Goal: Task Accomplishment & Management: Manage account settings

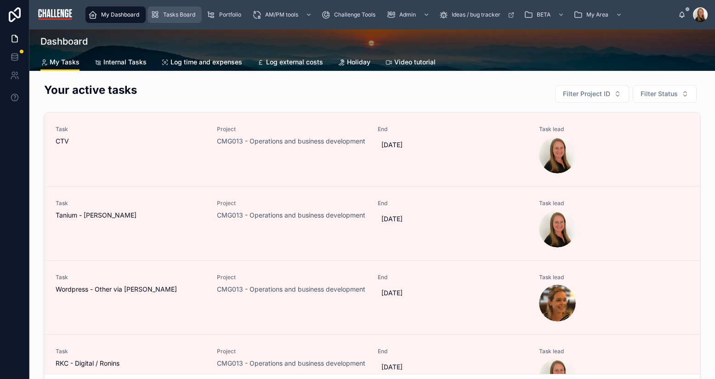
click at [164, 18] on span "Tasks Board" at bounding box center [179, 14] width 32 height 7
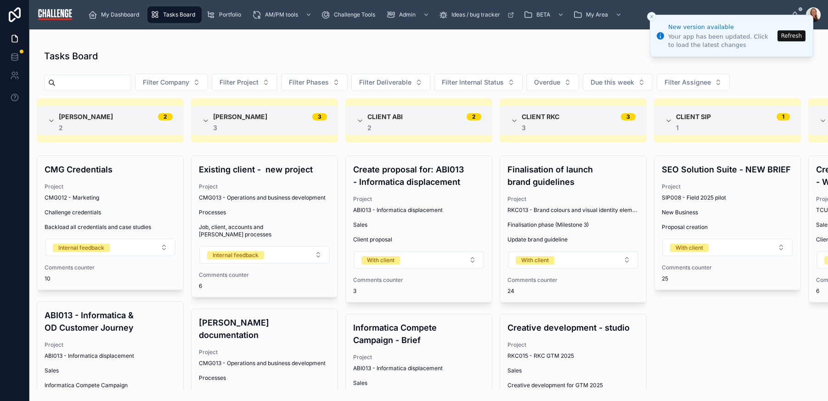
click at [694, 35] on button "Refresh" at bounding box center [792, 35] width 28 height 11
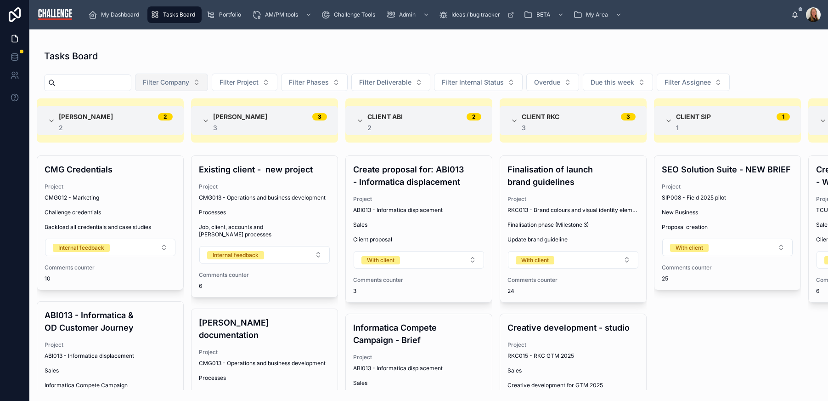
click at [187, 81] on span "Filter Company" at bounding box center [166, 82] width 46 height 9
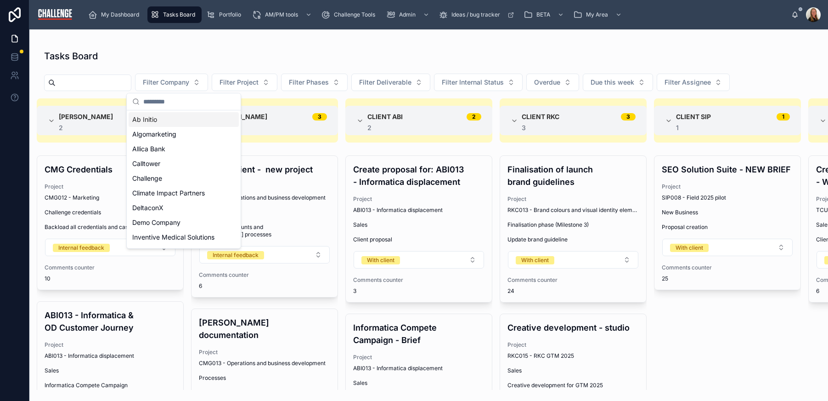
click at [182, 122] on div "Ab Initio" at bounding box center [184, 119] width 110 height 15
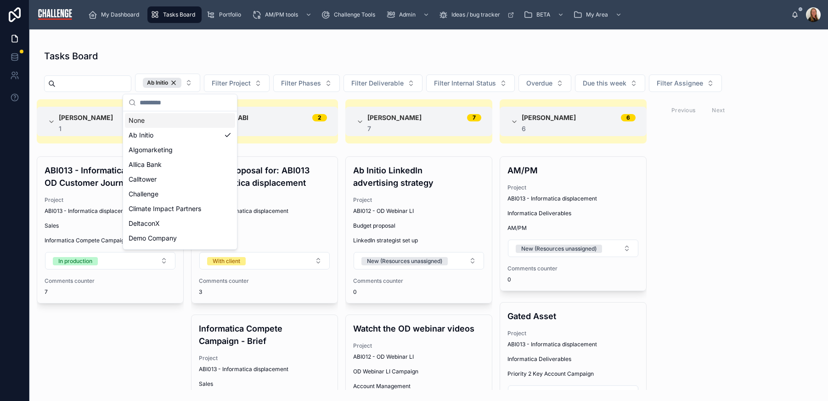
click at [776, 260] on div "Alice Hollis 1 1 ABI013 - Informatica & OD Customer Journey Project ABI013 - In…" at bounding box center [428, 244] width 799 height 290
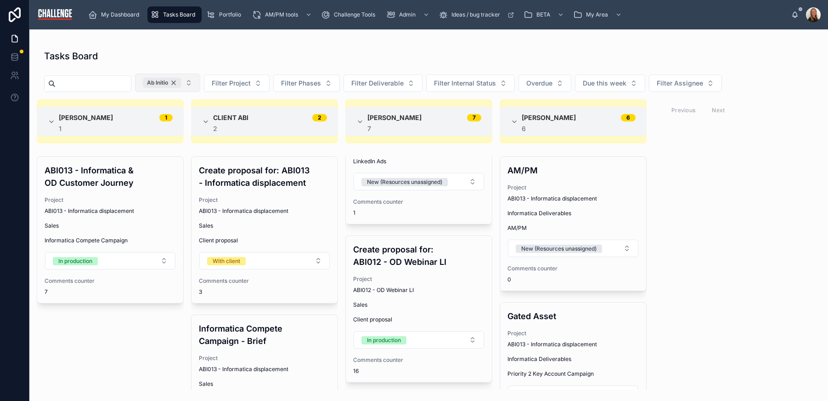
click at [181, 83] on div "Ab Initio" at bounding box center [162, 83] width 39 height 10
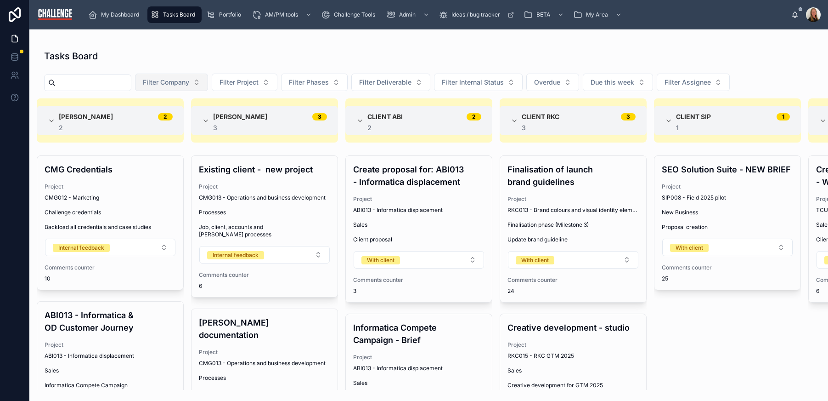
click at [208, 87] on button "Filter Company" at bounding box center [171, 82] width 73 height 17
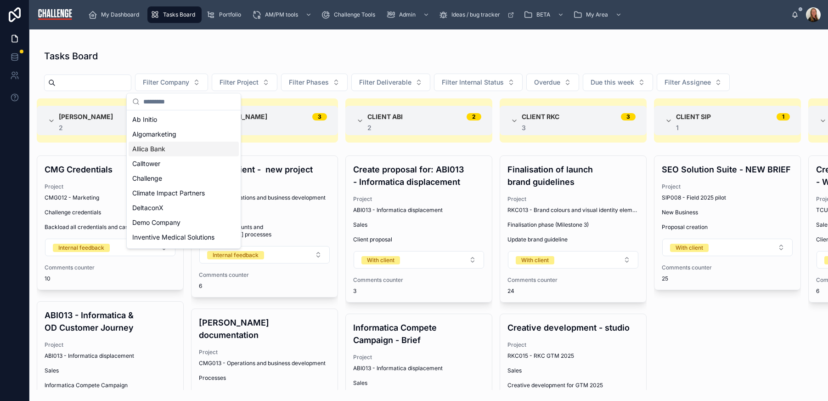
click at [181, 152] on div "Allica Bank" at bounding box center [184, 148] width 110 height 15
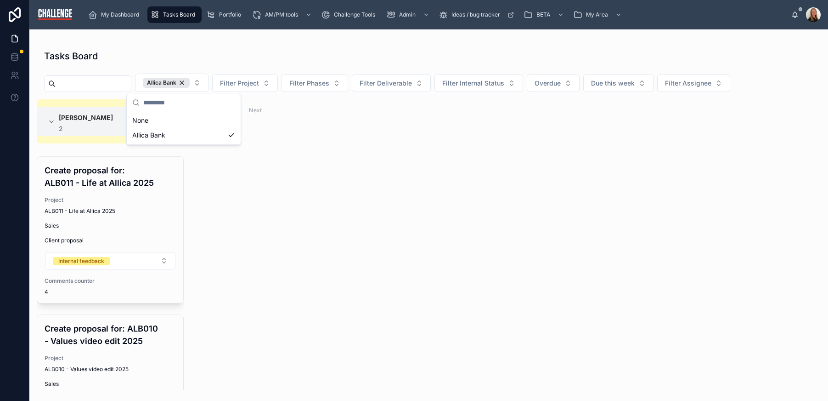
click at [550, 226] on div "Elaine Starborg 2 2 Create proposal for: ALB011 - Life at Allica 2025 Project A…" at bounding box center [428, 244] width 799 height 290
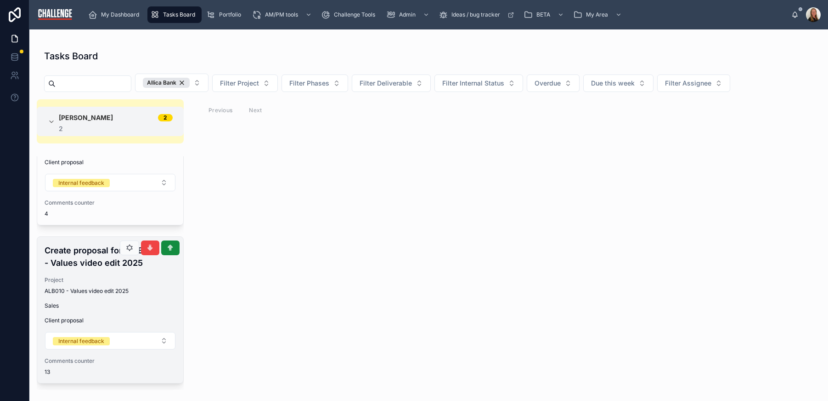
scroll to position [79, 0]
click at [132, 320] on span "Client proposal" at bounding box center [110, 319] width 131 height 7
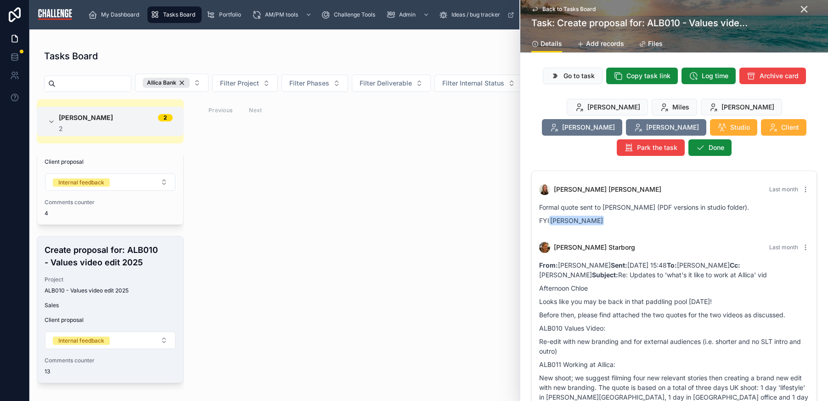
scroll to position [1074, 0]
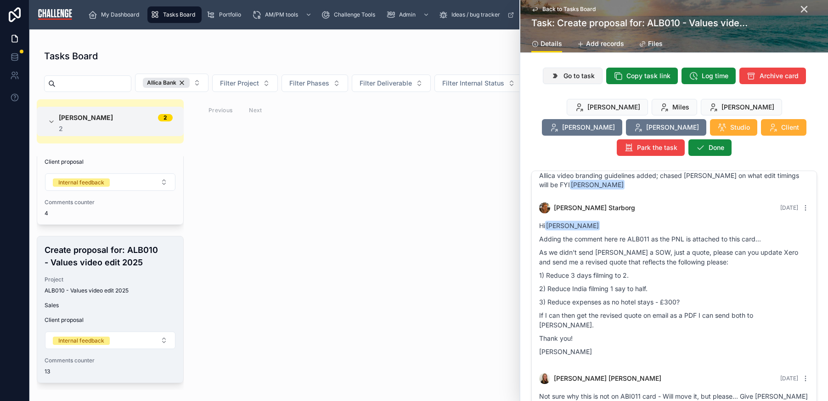
click at [575, 75] on span "Go to task" at bounding box center [579, 75] width 31 height 9
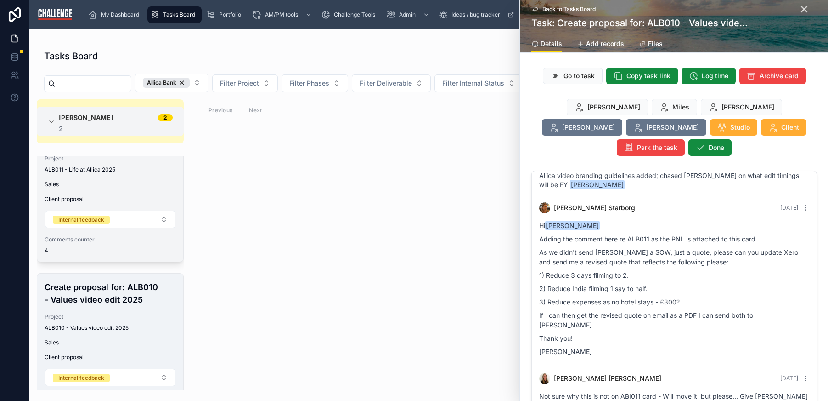
scroll to position [0, 0]
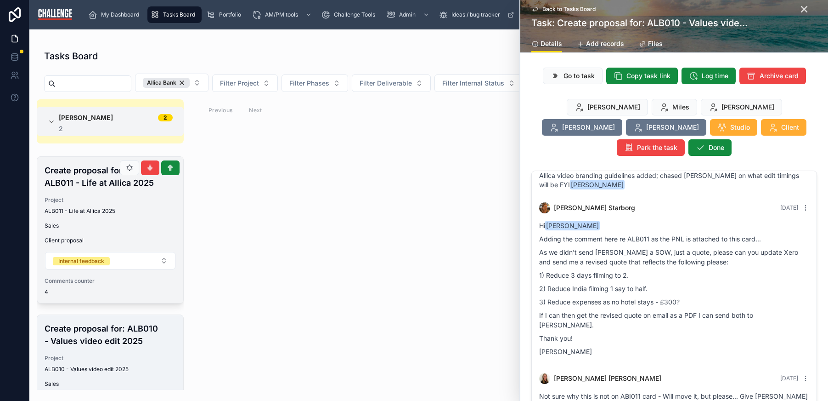
click at [136, 220] on div "Create proposal for: ALB011 - Life at Allica 2025 Project ALB011 - Life at Alli…" at bounding box center [110, 230] width 146 height 146
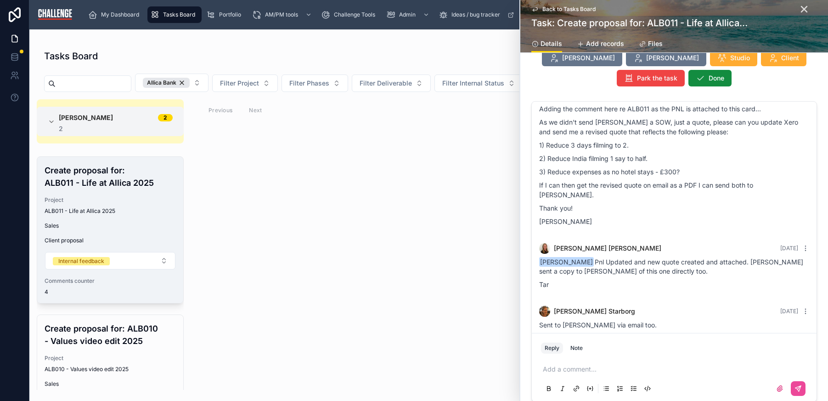
scroll to position [72, 0]
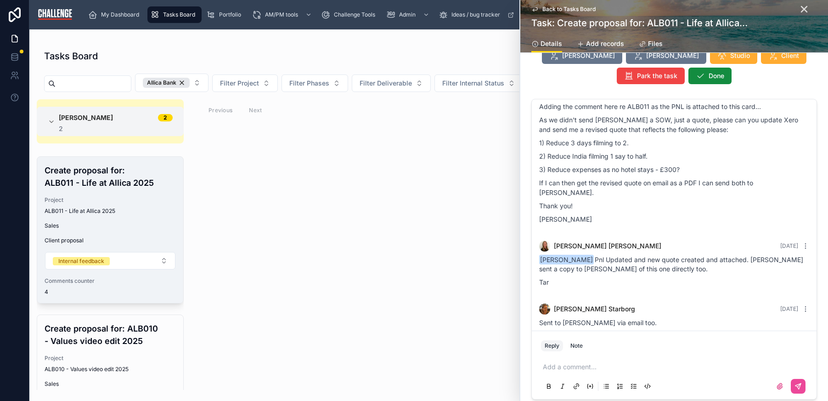
click at [345, 214] on div "Elaine Starborg 2 2 Create proposal for: ALB011 - Life at Allica 2025 Project A…" at bounding box center [428, 244] width 799 height 290
click at [802, 7] on icon at bounding box center [805, 9] width 6 height 6
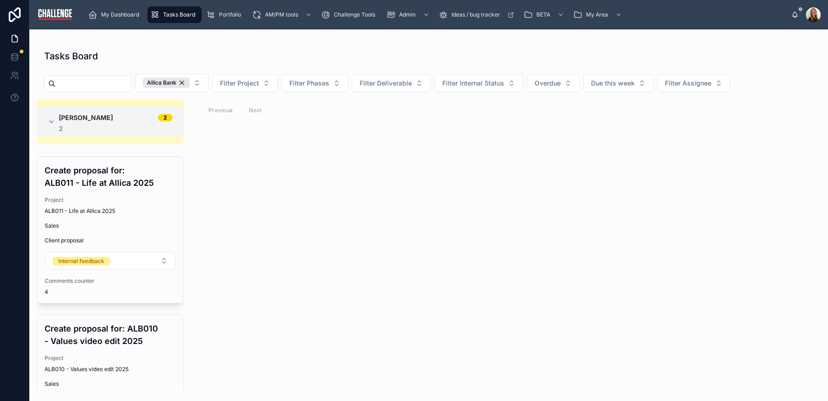
click at [450, 234] on div "Elaine Starborg 2 2 Create proposal for: ALB011 - Life at Allica 2025 Project A…" at bounding box center [428, 244] width 799 height 290
click at [190, 83] on div "Allica Bank" at bounding box center [166, 83] width 47 height 10
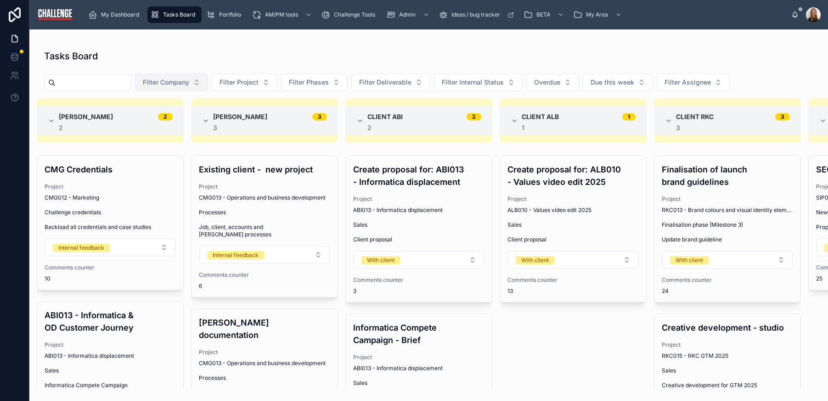
click at [204, 83] on button "Filter Company" at bounding box center [171, 82] width 73 height 17
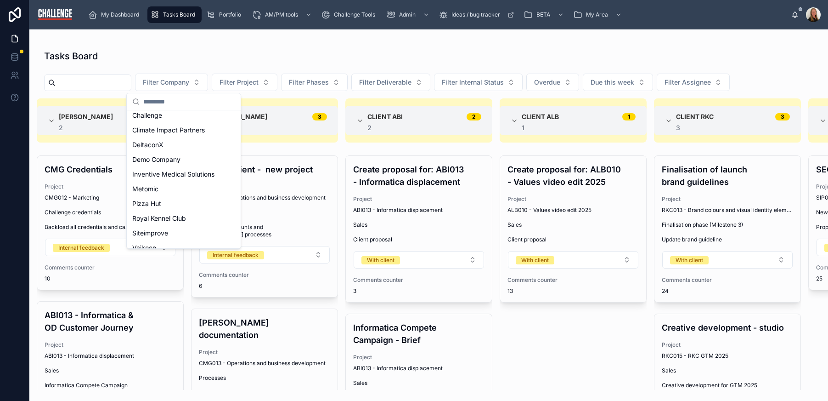
scroll to position [64, 0]
click at [194, 128] on span "Climate Impact Partners" at bounding box center [168, 128] width 73 height 9
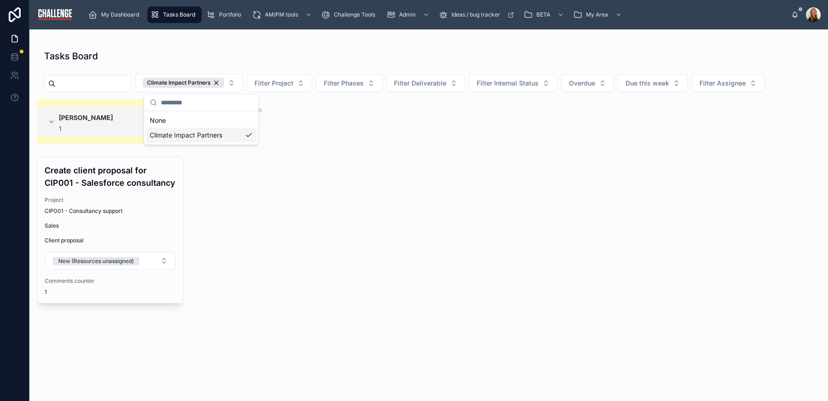
click at [456, 240] on div "Lucy Allen 1 1 Create client proposal for CIP001 - Salesforce consultancy Proje…" at bounding box center [428, 244] width 799 height 290
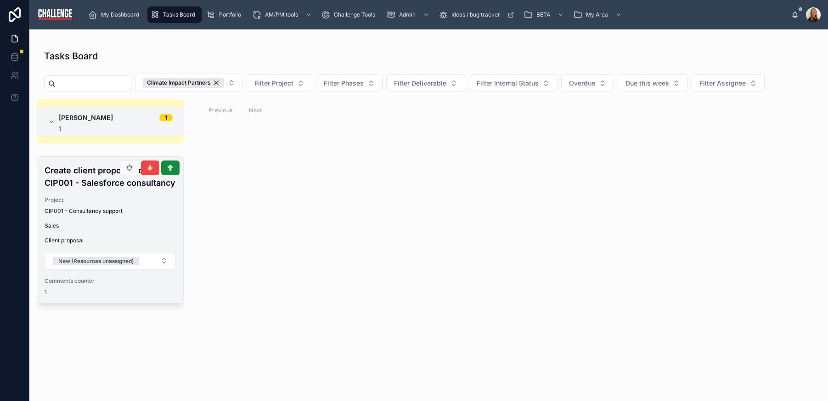
click at [125, 214] on div "CIP001 - Consultancy support" at bounding box center [110, 210] width 131 height 7
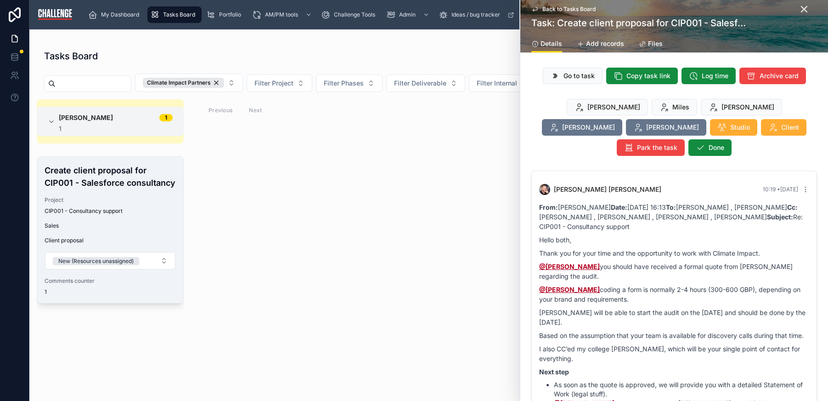
scroll to position [72, 0]
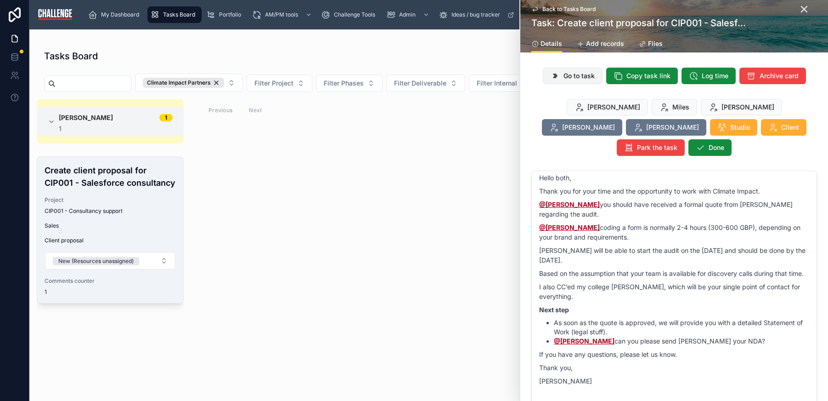
click at [577, 79] on span "Go to task" at bounding box center [579, 75] width 31 height 9
drag, startPoint x: 375, startPoint y: 214, endPoint x: 481, endPoint y: 94, distance: 160.1
click at [376, 213] on div "Lucy Allen 1 1 Create client proposal for CIP001 - Salesforce consultancy Proje…" at bounding box center [428, 244] width 799 height 290
click at [804, 10] on div "Back to Tasks Board" at bounding box center [675, 9] width 286 height 7
click at [802, 8] on icon at bounding box center [805, 9] width 6 height 6
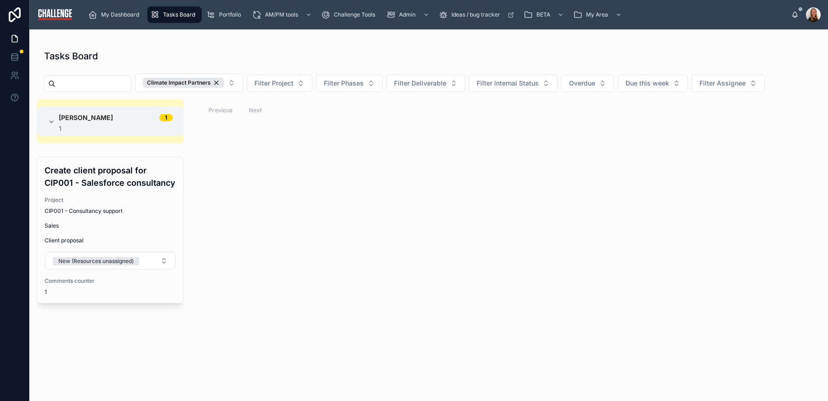
click at [379, 185] on div "Lucy Allen 1 1 Create client proposal for CIP001 - Salesforce consultancy Proje…" at bounding box center [428, 244] width 799 height 290
click at [224, 81] on div "Climate Impact Partners" at bounding box center [183, 83] width 81 height 10
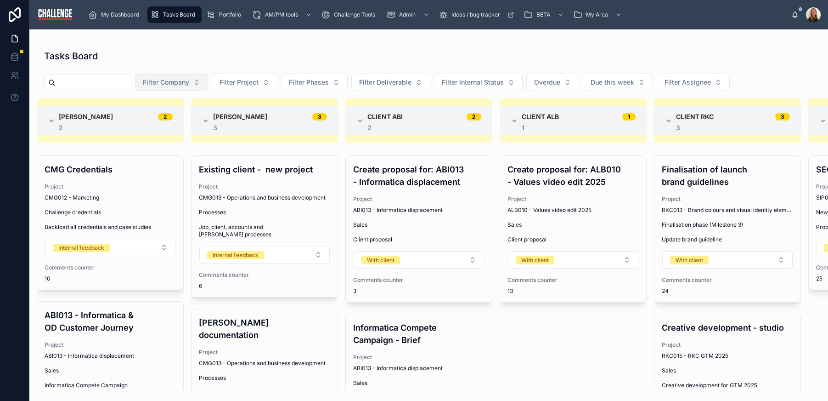
click at [208, 82] on button "Filter Company" at bounding box center [171, 82] width 73 height 17
click at [155, 53] on div "Tasks Board" at bounding box center [428, 56] width 769 height 13
click at [177, 53] on div "Tasks Board" at bounding box center [428, 56] width 769 height 13
click at [208, 88] on button "Filter Company" at bounding box center [171, 82] width 73 height 17
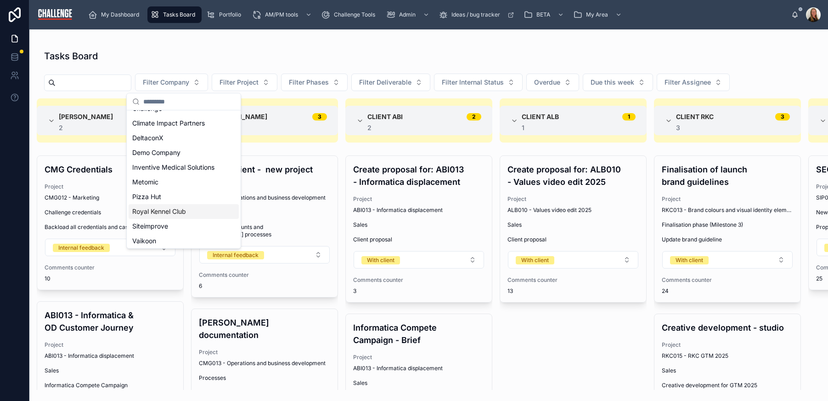
click at [198, 214] on div "Royal Kennel Club" at bounding box center [184, 211] width 110 height 15
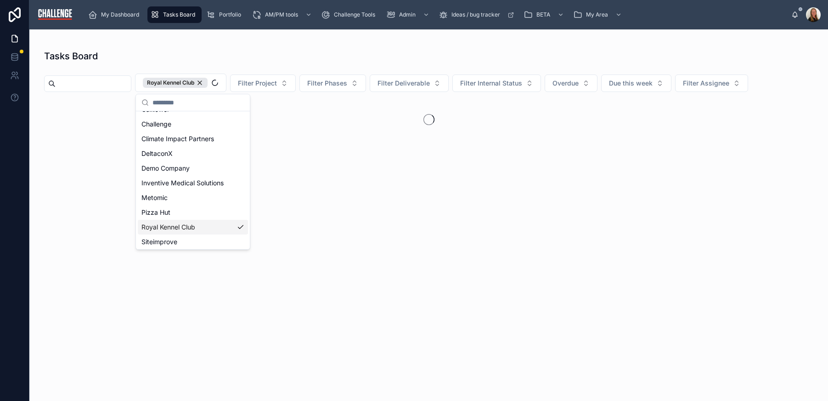
scroll to position [85, 0]
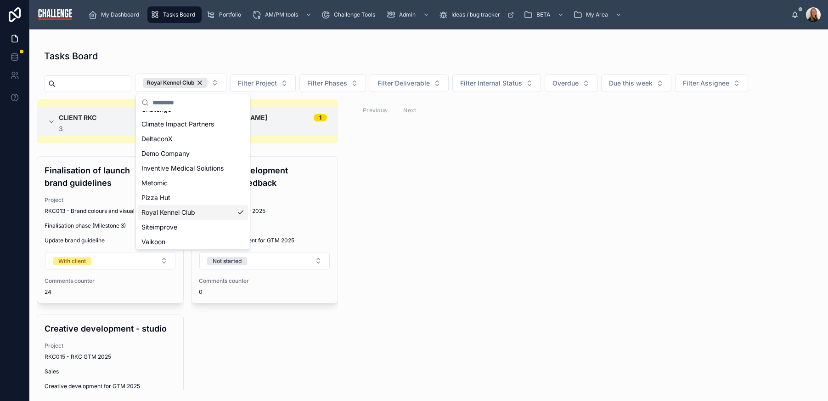
click at [639, 237] on div "Client RKC 3 3 Finalisation of launch brand guidelines Project RKC013 - Brand c…" at bounding box center [428, 244] width 799 height 290
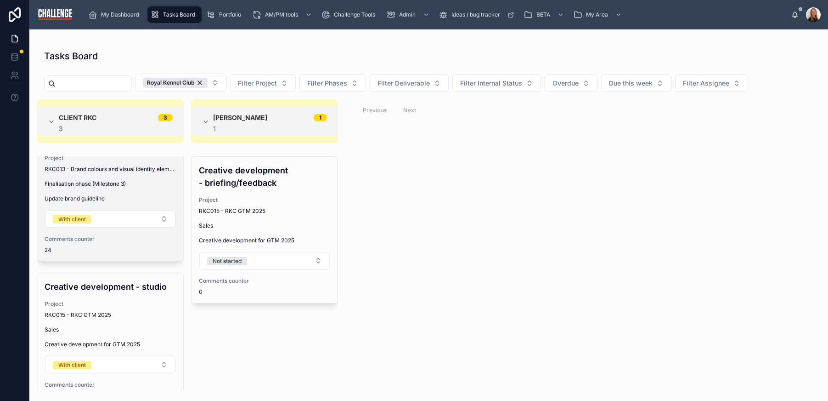
scroll to position [0, 0]
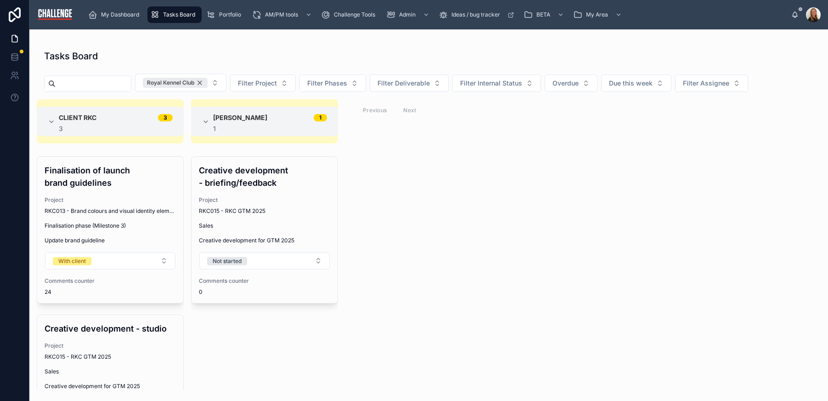
click at [208, 85] on div "Royal Kennel Club" at bounding box center [175, 83] width 65 height 10
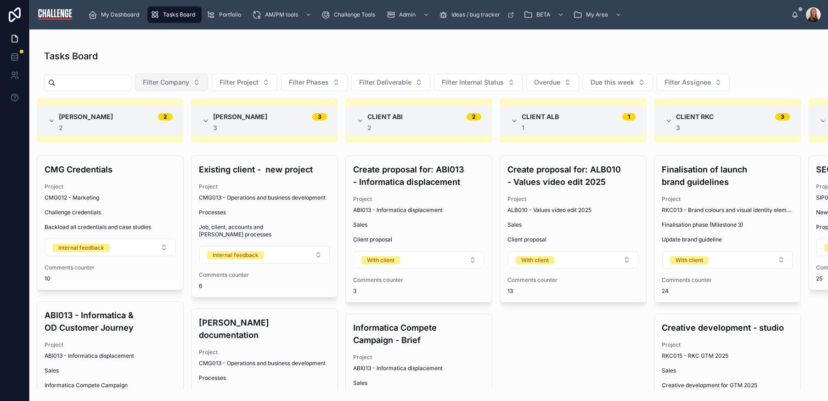
click at [206, 81] on button "Filter Company" at bounding box center [171, 82] width 73 height 17
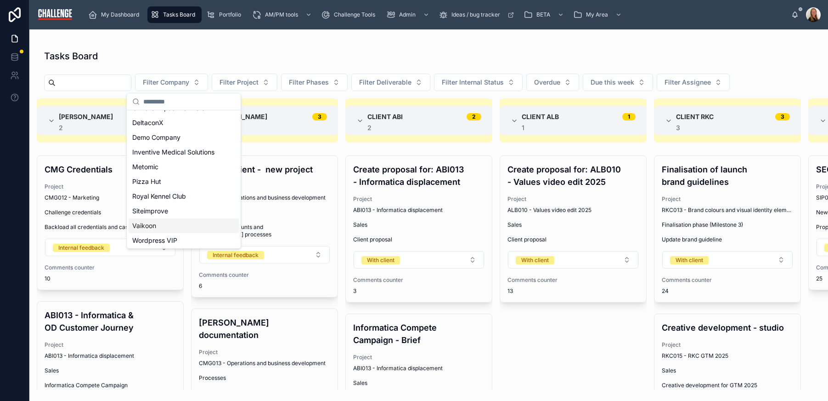
scroll to position [101, 0]
click at [204, 191] on div "Siteimprove" at bounding box center [184, 194] width 110 height 15
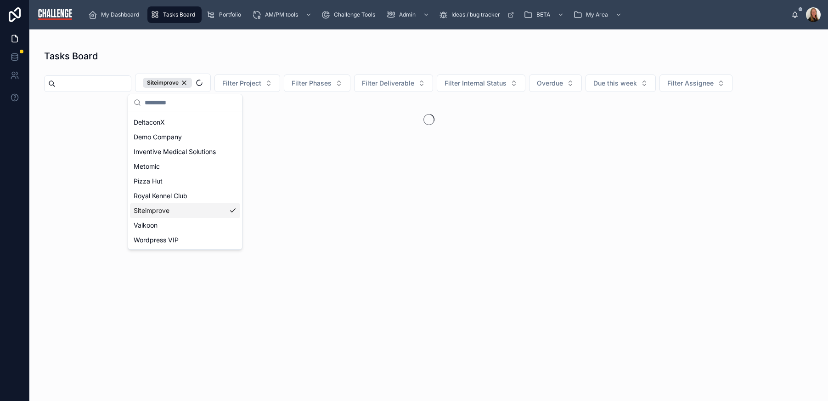
scroll to position [116, 0]
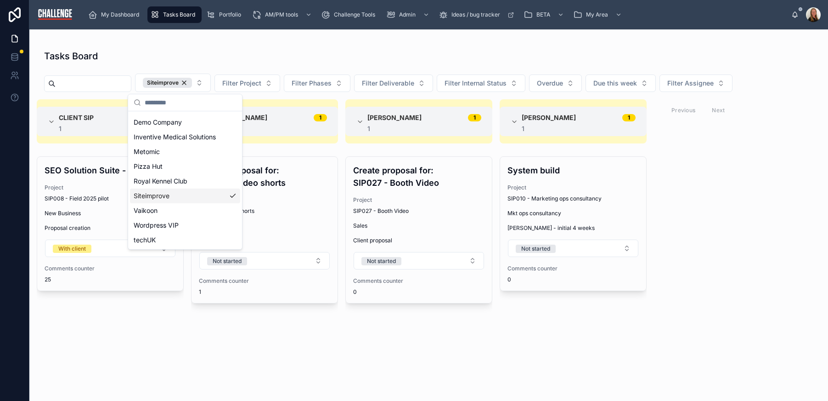
click at [732, 292] on div "Client SIP 1 1 SEO Solution Suite - NEW BRIEF Project SIP008 - Field 2025 pilot…" at bounding box center [428, 244] width 799 height 290
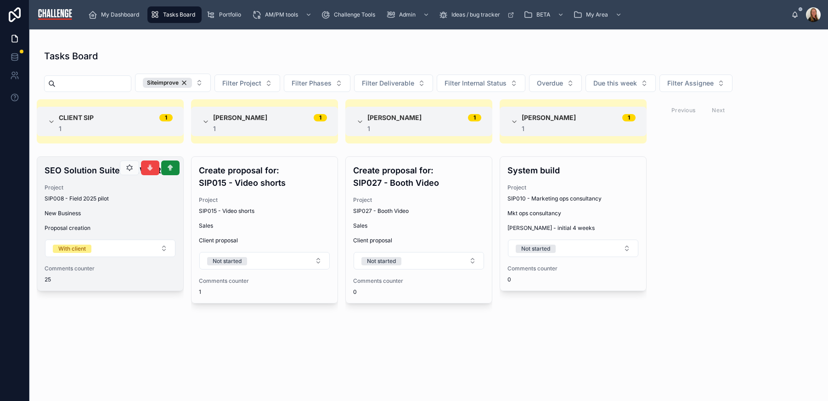
click at [124, 197] on div "SIP008 - Field 2025 pilot" at bounding box center [110, 198] width 131 height 7
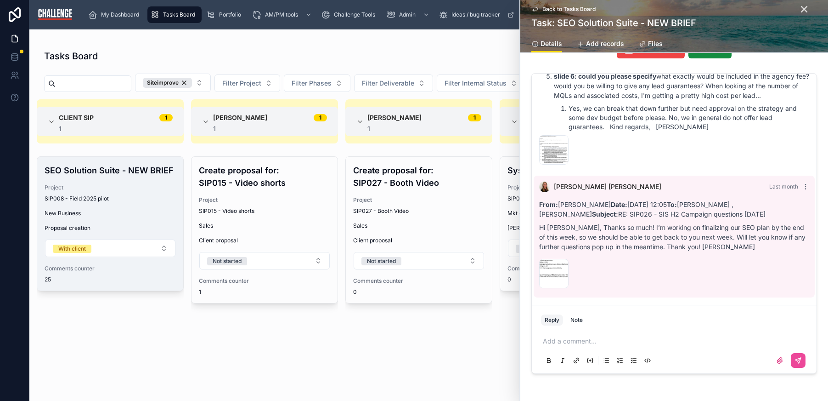
scroll to position [113, 0]
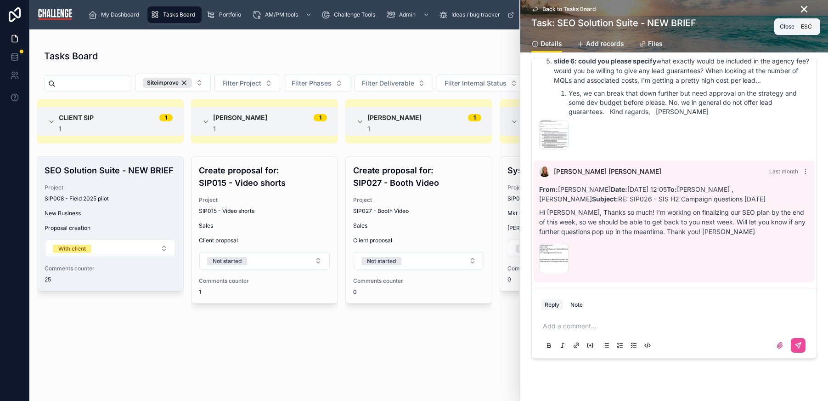
click at [800, 10] on icon at bounding box center [804, 9] width 11 height 11
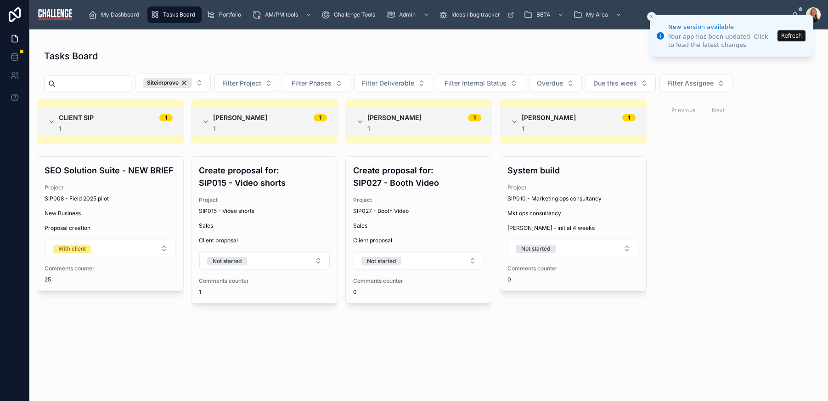
click at [789, 38] on button "Refresh" at bounding box center [792, 35] width 28 height 11
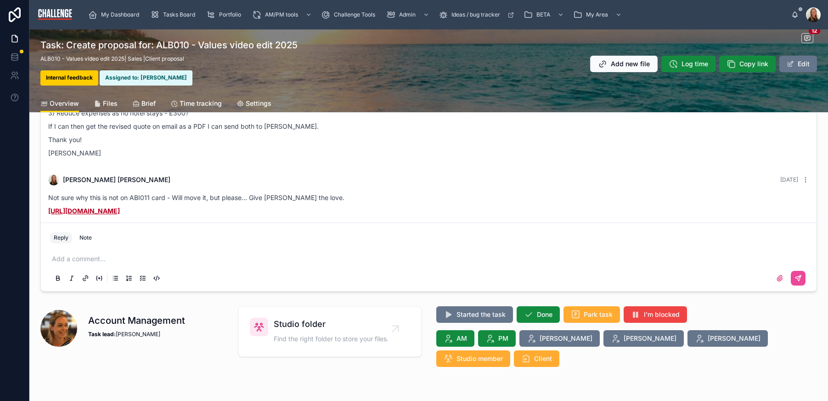
scroll to position [155, 0]
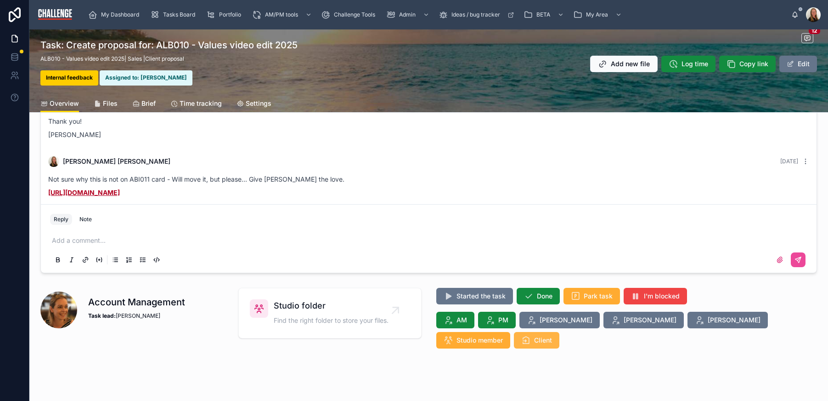
click at [552, 335] on span "Client" at bounding box center [543, 339] width 18 height 9
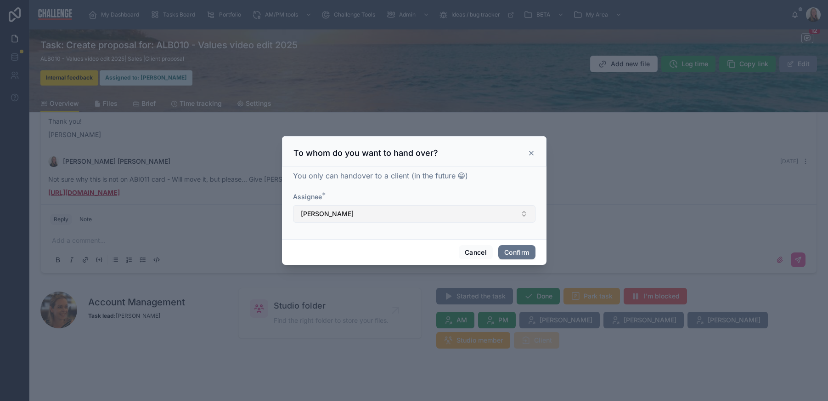
click at [486, 219] on button "[PERSON_NAME]" at bounding box center [414, 213] width 243 height 17
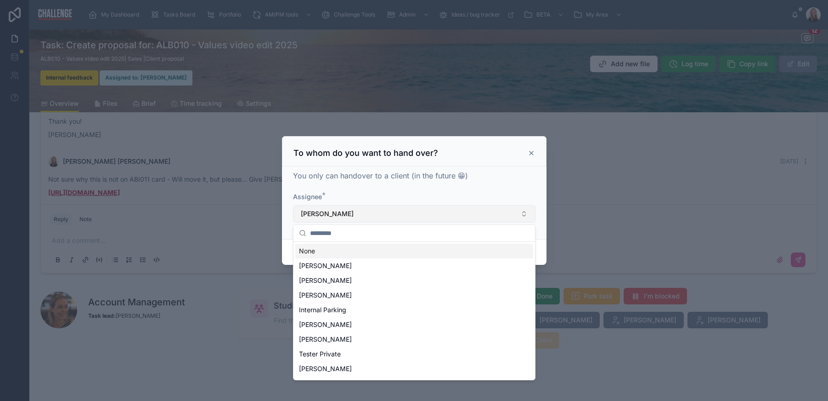
click at [486, 218] on button "[PERSON_NAME]" at bounding box center [414, 213] width 243 height 17
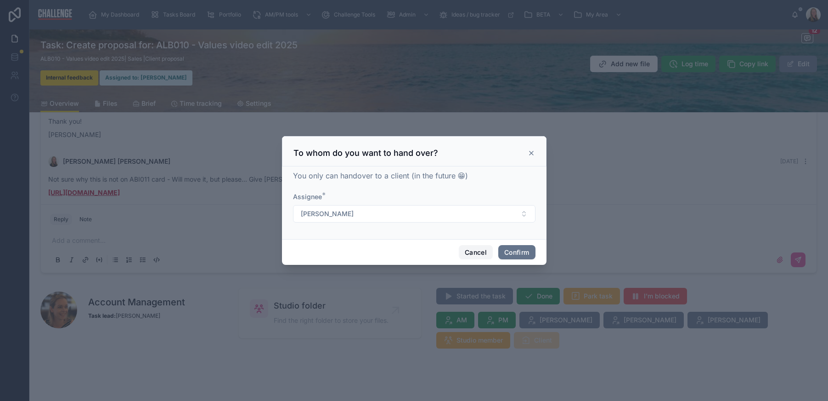
click at [478, 252] on button "Cancel" at bounding box center [476, 252] width 34 height 15
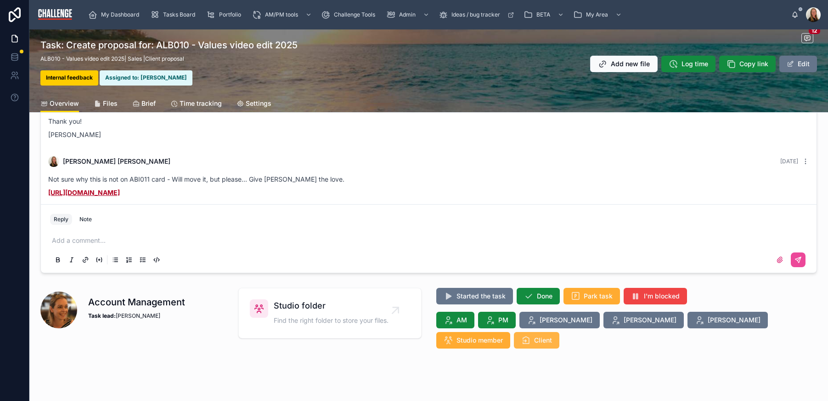
click at [552, 335] on span "Client" at bounding box center [543, 339] width 18 height 9
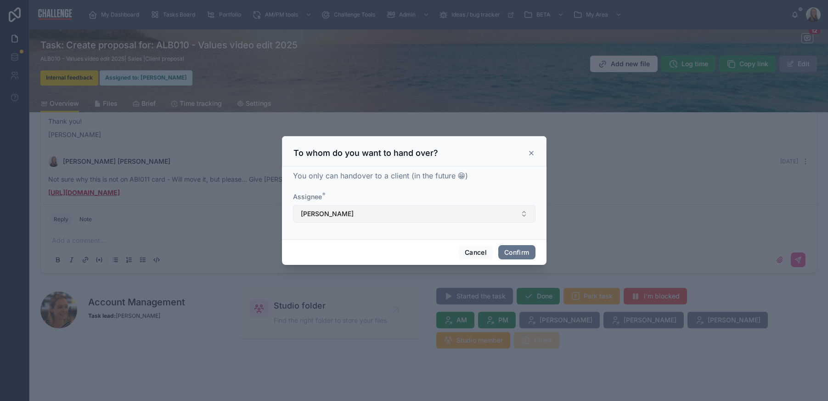
click at [520, 211] on button "Elaine Starborg" at bounding box center [414, 213] width 243 height 17
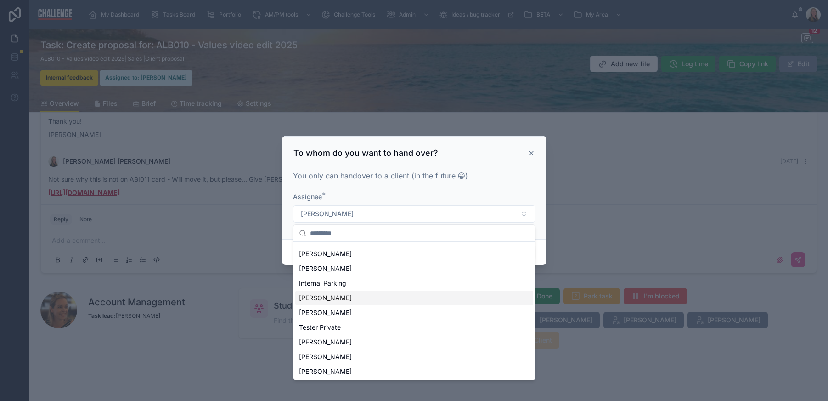
scroll to position [101, 0]
click at [234, 361] on div at bounding box center [414, 200] width 828 height 401
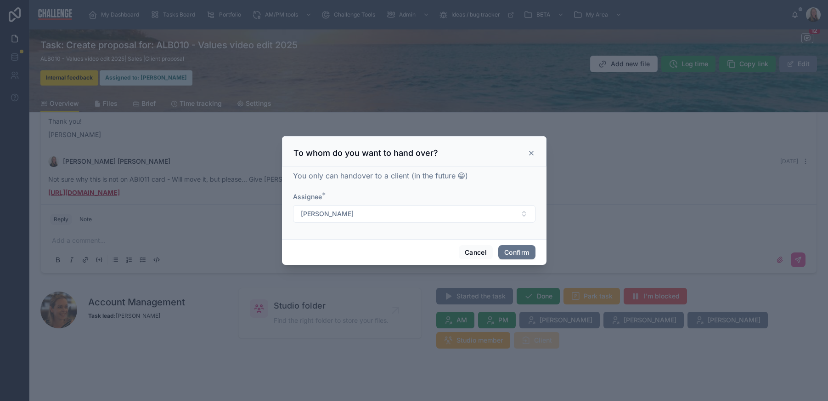
click at [233, 364] on div at bounding box center [414, 200] width 828 height 401
click at [530, 153] on icon at bounding box center [531, 152] width 7 height 7
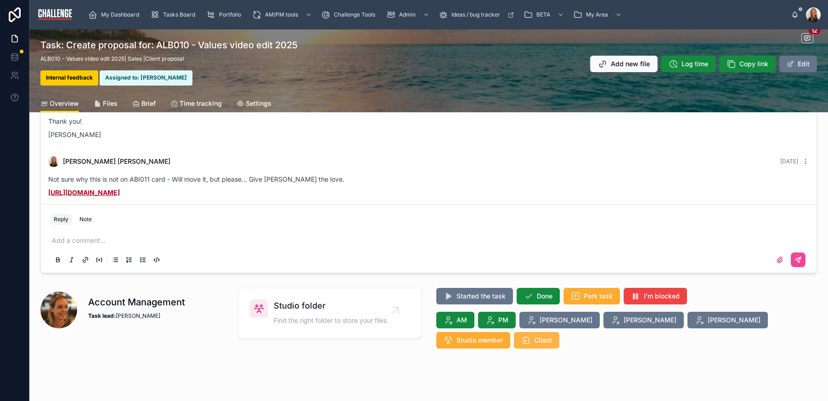
click at [560, 332] on button "Client" at bounding box center [536, 340] width 45 height 17
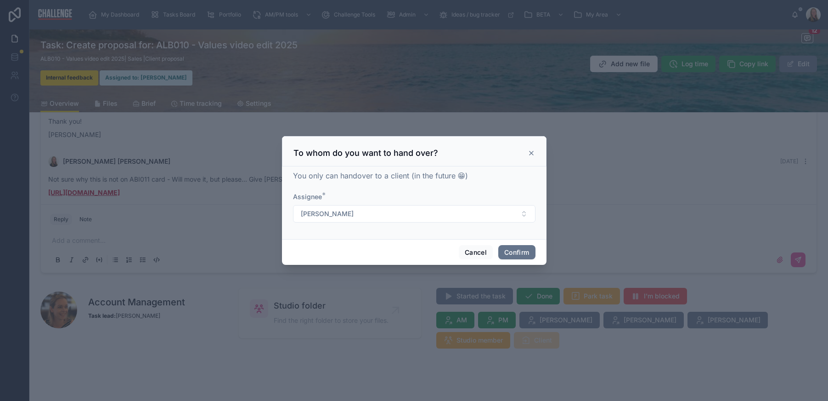
click at [533, 150] on icon at bounding box center [531, 152] width 7 height 7
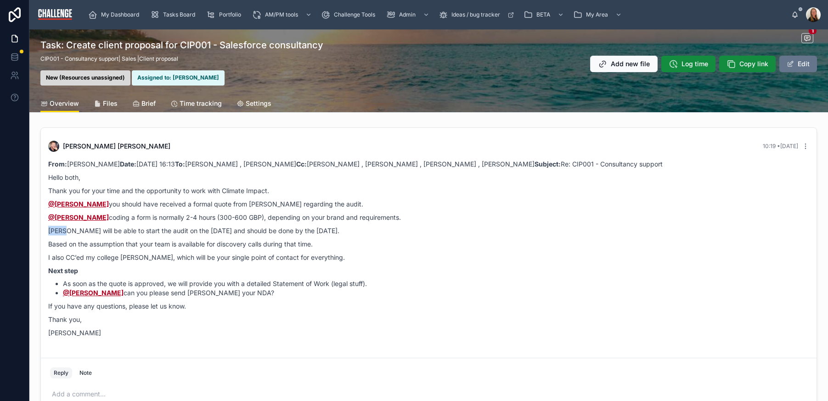
drag, startPoint x: 65, startPoint y: 231, endPoint x: 78, endPoint y: 255, distance: 27.4
click at [48, 230] on p "Karol will be able to start the audit on the 18th of August and should be done …" at bounding box center [428, 231] width 761 height 10
drag, startPoint x: 175, startPoint y: 231, endPoint x: 351, endPoint y: 231, distance: 175.9
click at [351, 231] on p "[PERSON_NAME] will be able to start the audit on the [DATE] and should be done …" at bounding box center [428, 231] width 761 height 10
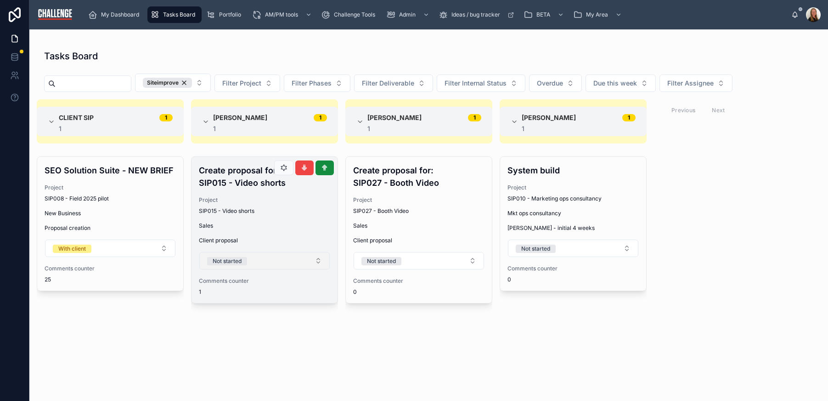
click at [305, 261] on button "Not started" at bounding box center [264, 260] width 130 height 17
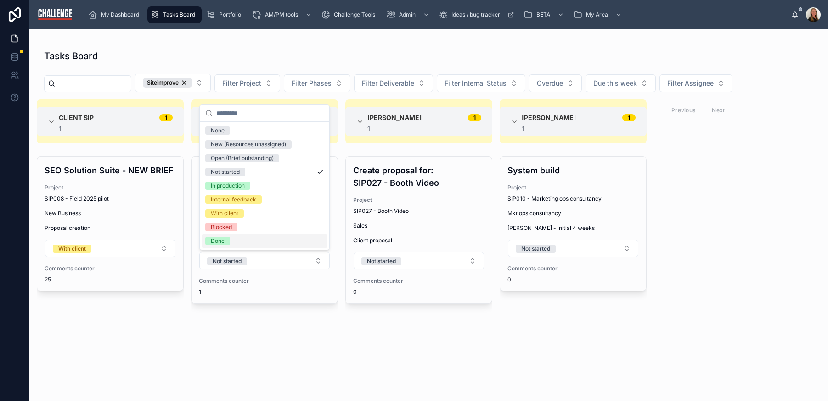
click at [276, 243] on div "Done" at bounding box center [265, 241] width 126 height 14
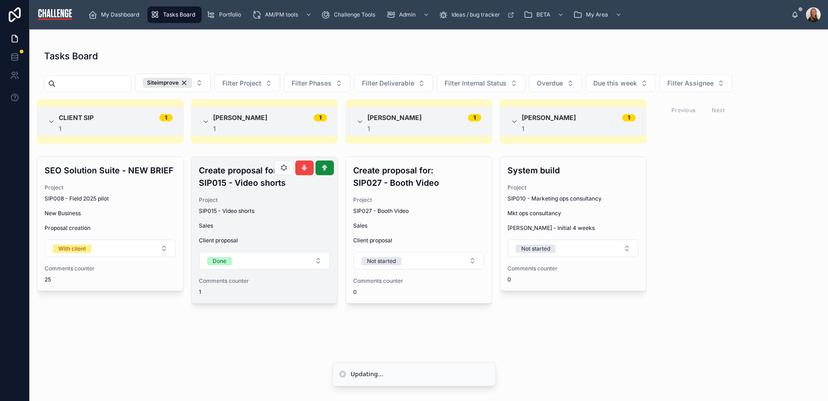
click at [304, 217] on div "Create proposal for: SIP015 - Video shorts Project SIP015 - Video shorts Sales …" at bounding box center [265, 230] width 146 height 146
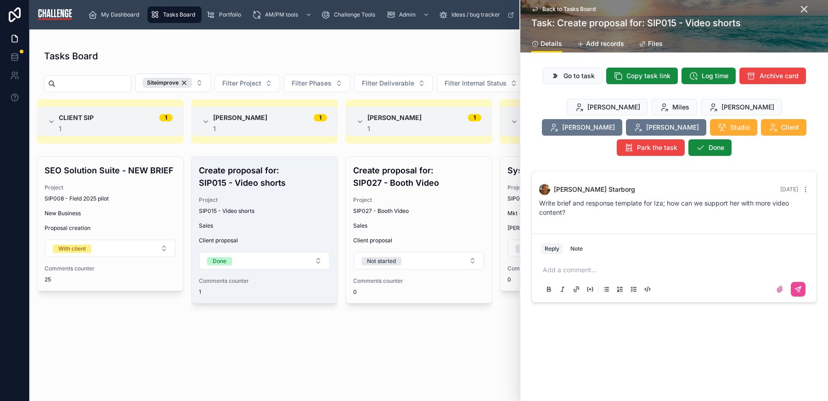
click at [581, 260] on div "Add a comment..." at bounding box center [674, 279] width 266 height 39
click at [570, 280] on div at bounding box center [674, 289] width 266 height 18
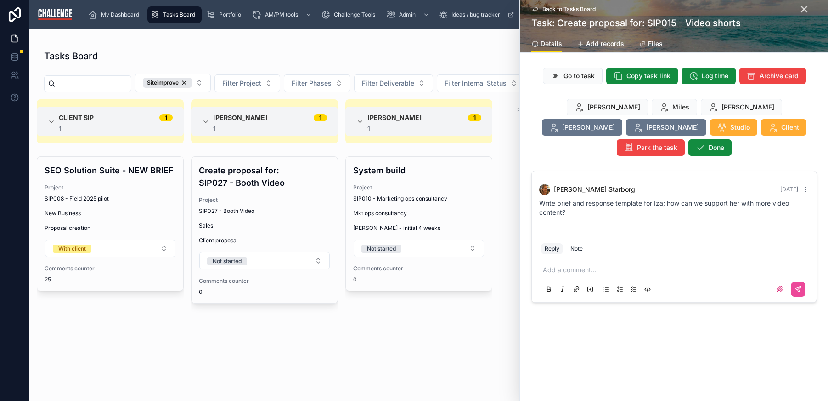
click at [562, 265] on p at bounding box center [676, 269] width 266 height 9
drag, startPoint x: 801, startPoint y: 271, endPoint x: 805, endPoint y: 272, distance: 4.9
click at [801, 285] on icon at bounding box center [798, 288] width 7 height 7
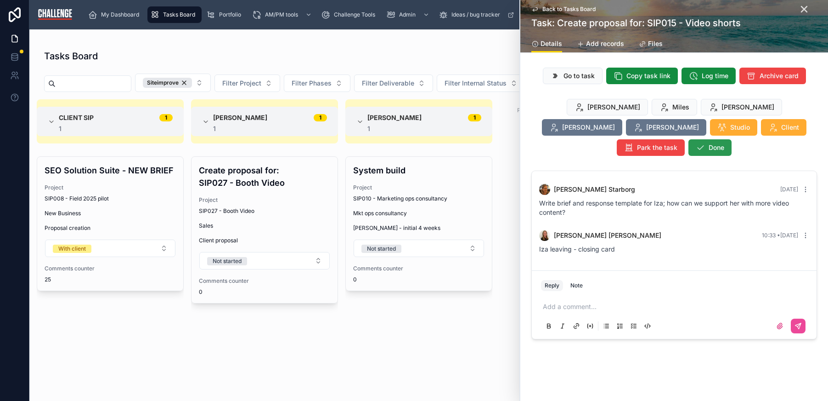
click at [724, 143] on span "Done" at bounding box center [717, 147] width 16 height 9
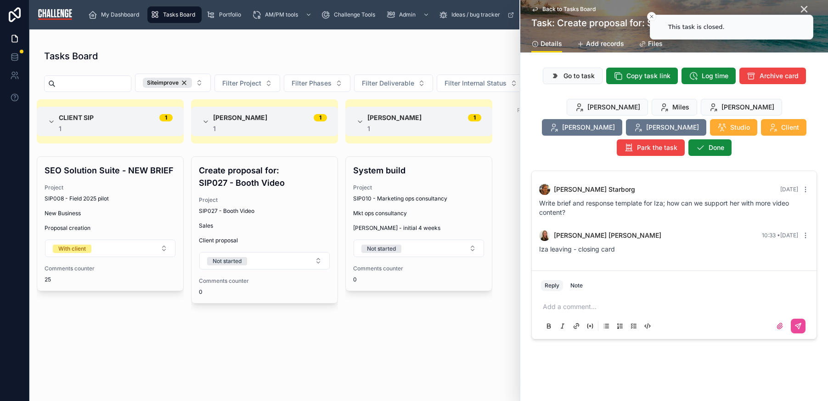
click at [806, 15] on li "This task is closed." at bounding box center [732, 27] width 164 height 25
click at [649, 18] on button "Close toast" at bounding box center [651, 16] width 9 height 9
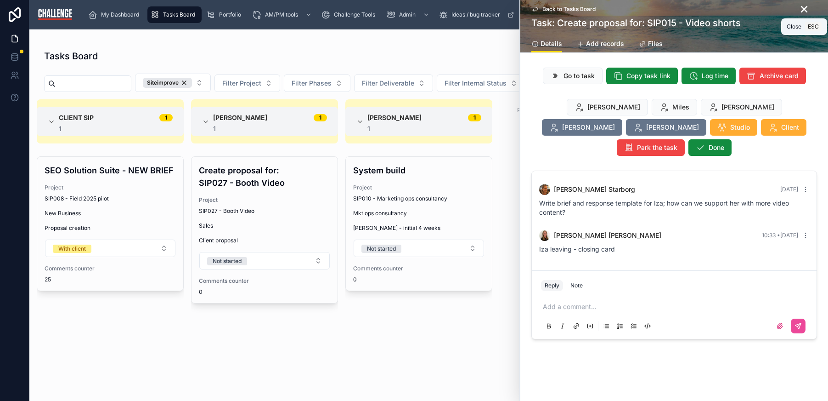
click at [803, 13] on icon at bounding box center [804, 9] width 11 height 11
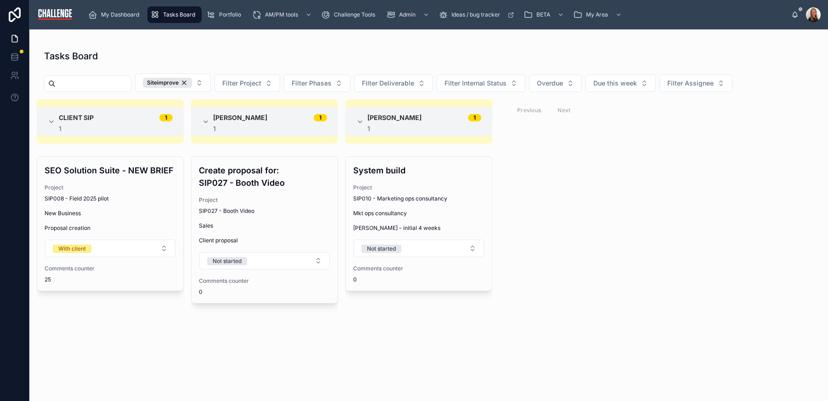
click at [617, 293] on div "Client SIP 1 1 SEO Solution Suite - NEW BRIEF Project SIP008 - Field 2025 pilot…" at bounding box center [428, 244] width 799 height 290
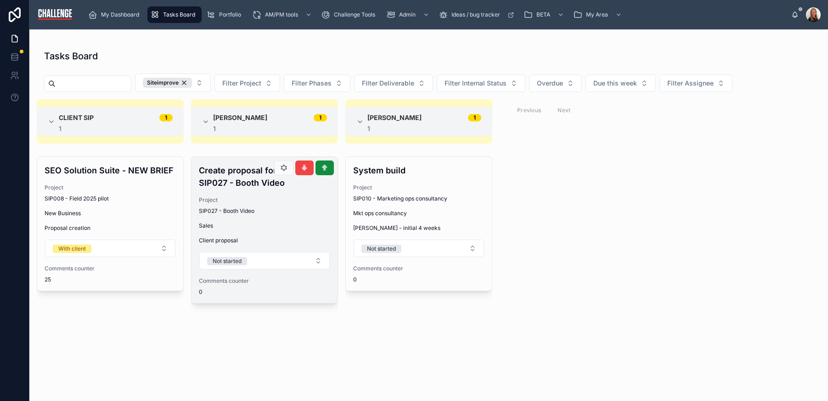
click at [287, 222] on span "Sales" at bounding box center [264, 225] width 131 height 7
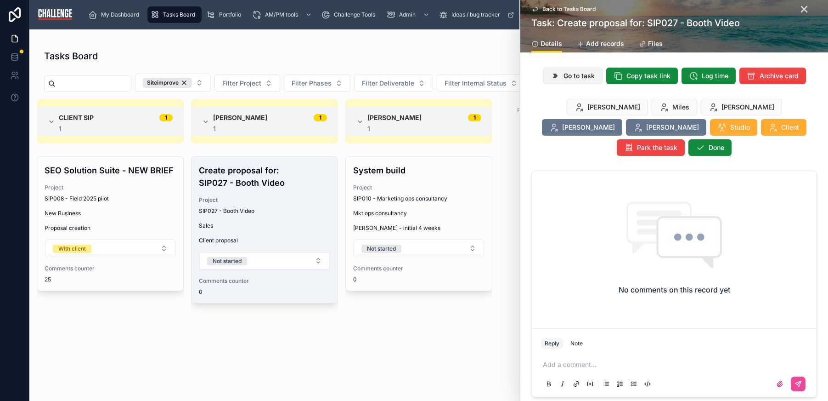
click at [567, 80] on span "Go to task" at bounding box center [579, 75] width 31 height 9
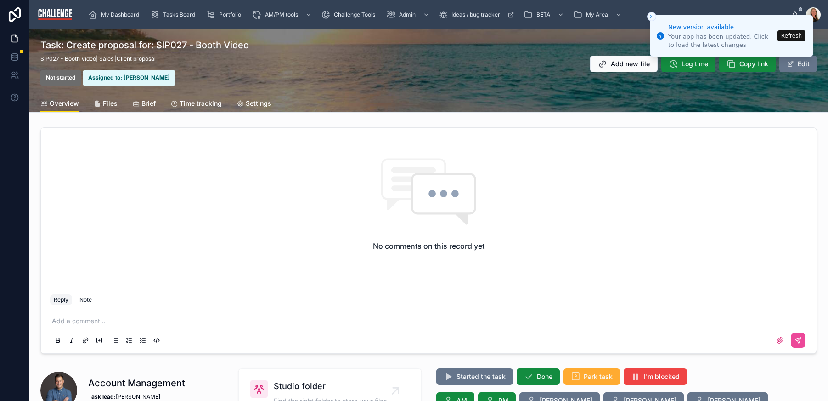
click at [785, 33] on button "Refresh" at bounding box center [792, 35] width 28 height 11
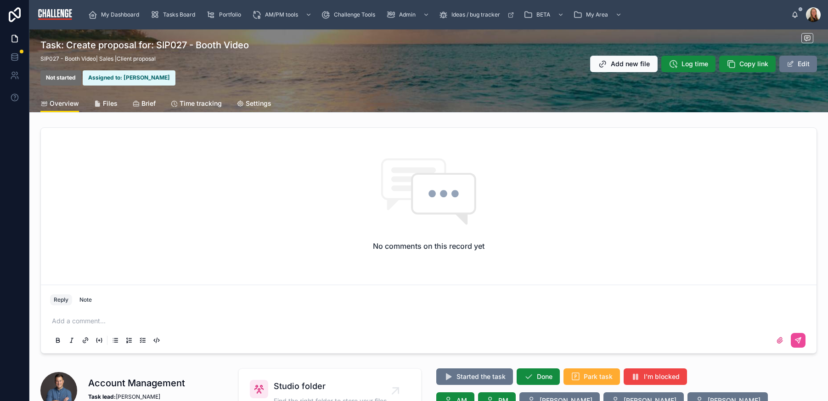
click at [155, 317] on p at bounding box center [431, 320] width 758 height 9
click at [85, 316] on div "Add a comment..." at bounding box center [429, 330] width 758 height 39
click at [90, 322] on p at bounding box center [431, 320] width 758 height 9
click at [92, 321] on p at bounding box center [431, 320] width 758 height 9
drag, startPoint x: 94, startPoint y: 147, endPoint x: 91, endPoint y: 129, distance: 18.2
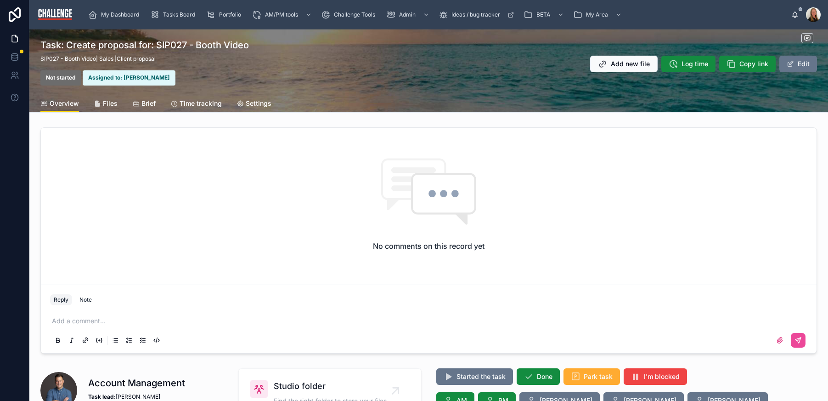
click at [94, 145] on div "No comments on this record yet" at bounding box center [429, 204] width 776 height 153
click at [134, 57] on link "Client proposal" at bounding box center [136, 58] width 39 height 7
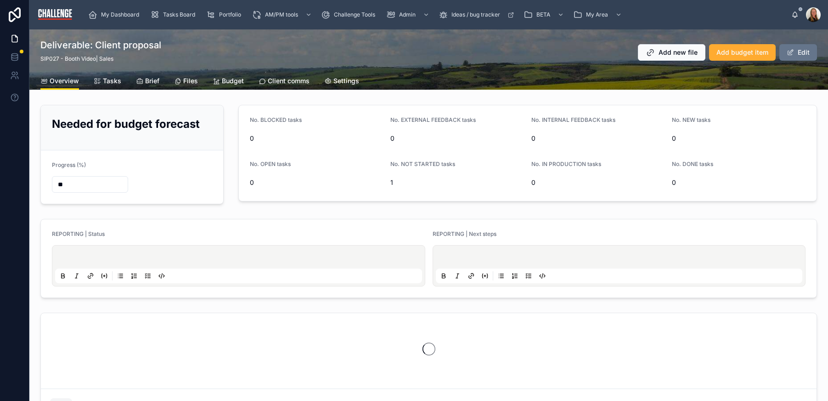
click at [111, 82] on span "Tasks" at bounding box center [112, 80] width 18 height 9
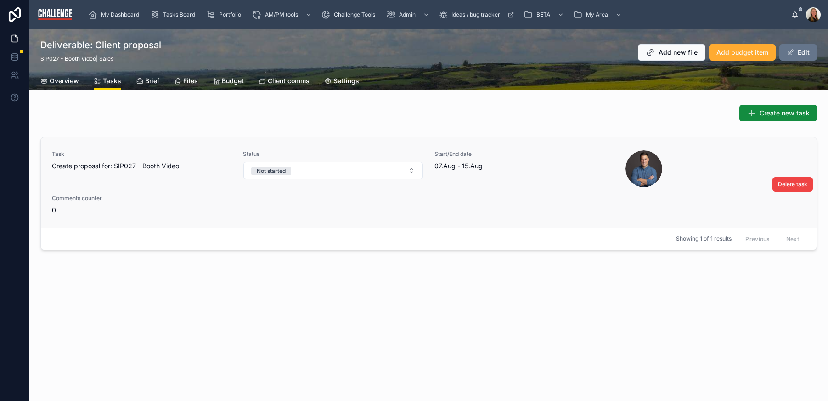
click at [145, 162] on span "Create proposal for: SIP027 - Booth Video" at bounding box center [142, 165] width 180 height 9
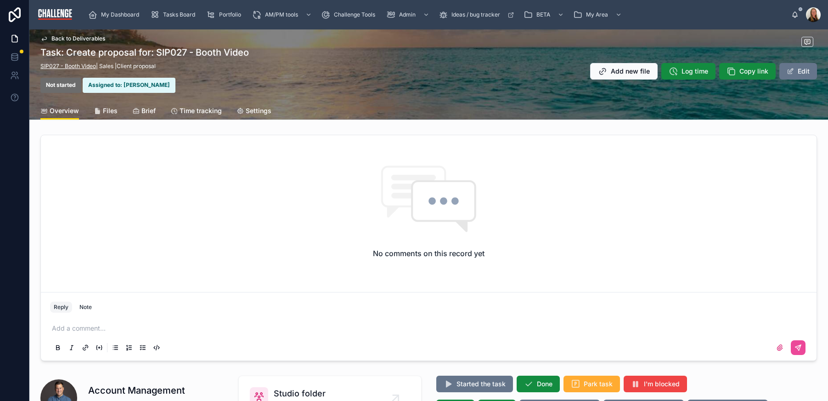
click at [76, 65] on link "SIP027 - Booth Video" at bounding box center [68, 65] width 56 height 7
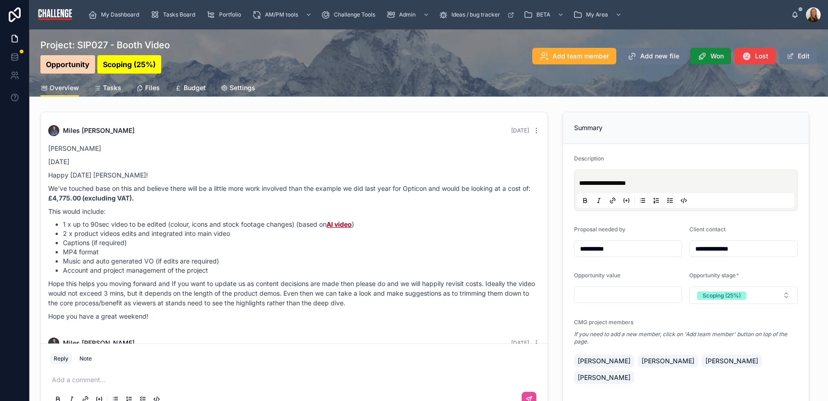
click at [108, 93] on link "Tasks" at bounding box center [108, 88] width 28 height 18
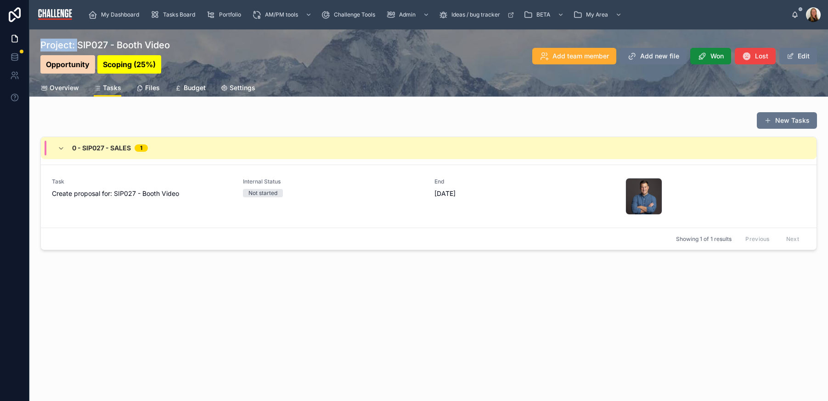
drag, startPoint x: 77, startPoint y: 45, endPoint x: 193, endPoint y: 37, distance: 116.1
click at [193, 37] on div "Projects Project: SIP027 - Booth Video Project: SIP027 - Booth Video Opportunit…" at bounding box center [428, 54] width 777 height 50
click at [168, 293] on div "Projects Project: SIP027 - Booth Video Project: SIP027 - Booth Video Opportunit…" at bounding box center [428, 172] width 799 height 287
click at [158, 217] on link "Task Create proposal for: SIP027 - Booth Video Internal Status Not started End …" at bounding box center [429, 195] width 776 height 63
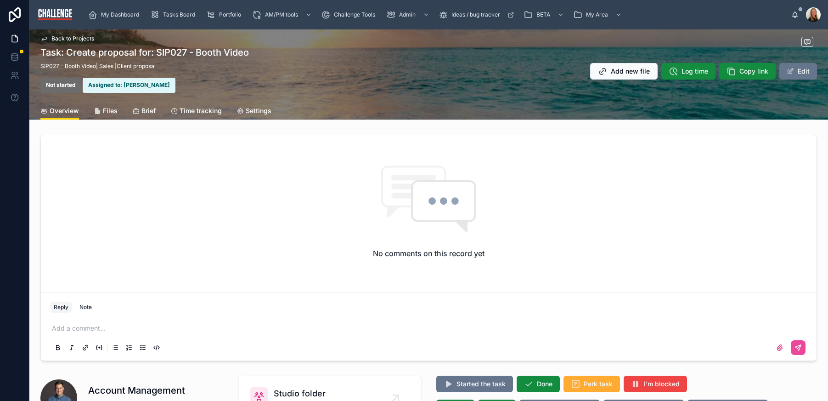
click at [176, 224] on div "No comments on this record yet" at bounding box center [429, 211] width 776 height 153
click at [193, 231] on div "No comments on this record yet" at bounding box center [429, 211] width 776 height 153
click at [121, 13] on span "My Dashboard" at bounding box center [120, 14] width 38 height 7
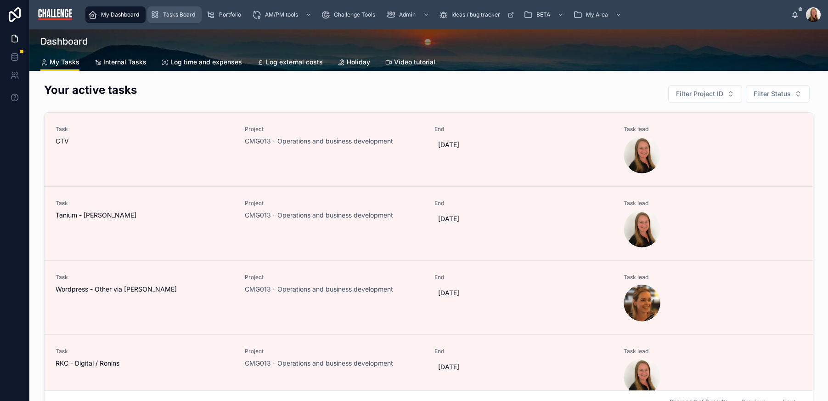
click at [175, 17] on span "Tasks Board" at bounding box center [179, 14] width 32 height 7
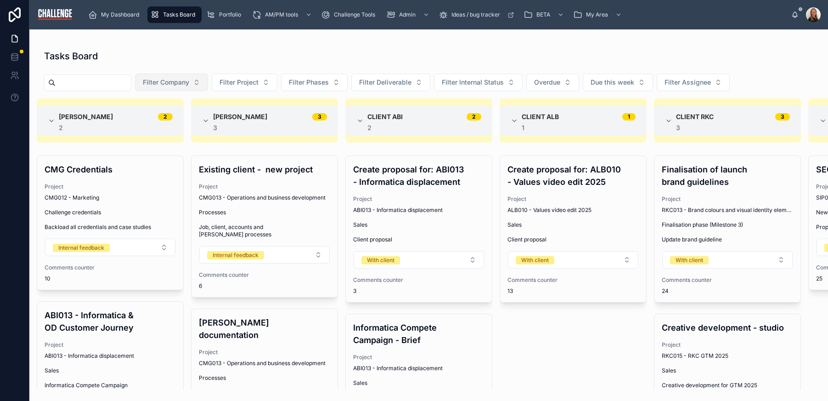
click at [189, 83] on span "Filter Company" at bounding box center [166, 82] width 46 height 9
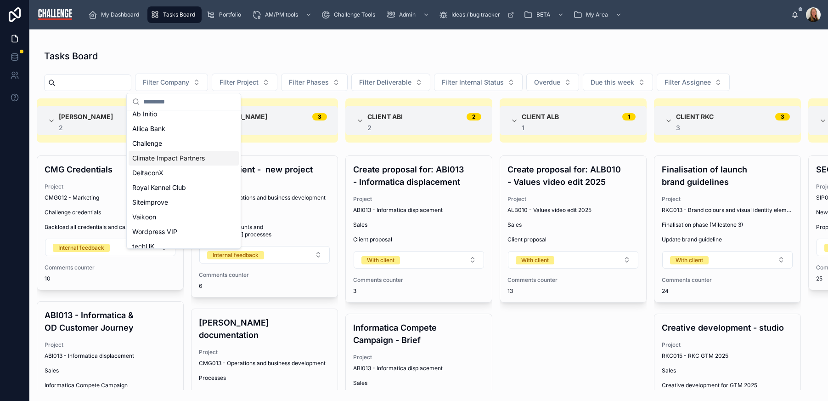
scroll to position [13, 0]
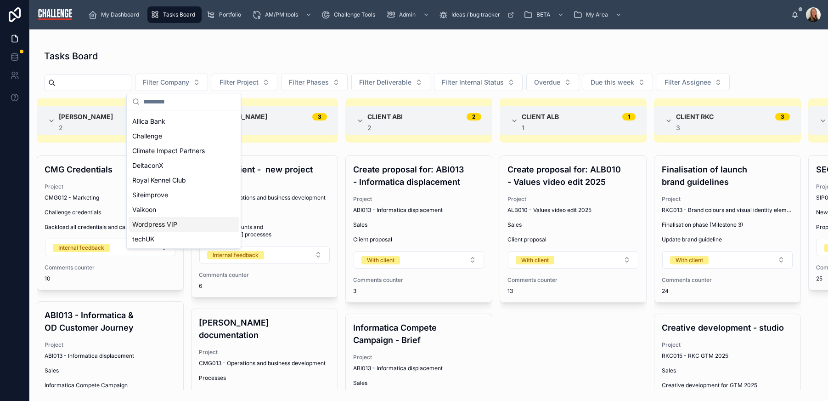
click at [174, 223] on span "Wordpress VIP" at bounding box center [154, 224] width 45 height 9
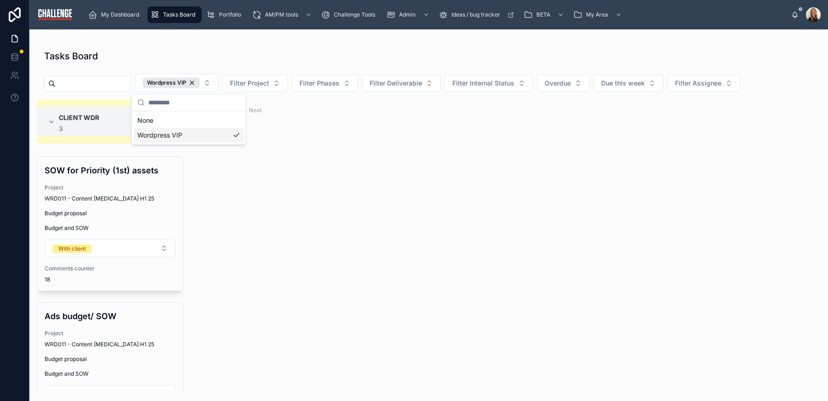
click at [716, 243] on div "Client WDR 3 3 SOW for Priority (1st) assets Project WRD011 - Content [MEDICAL_…" at bounding box center [428, 244] width 799 height 290
click at [200, 83] on div "Wordpress VIP" at bounding box center [171, 83] width 57 height 10
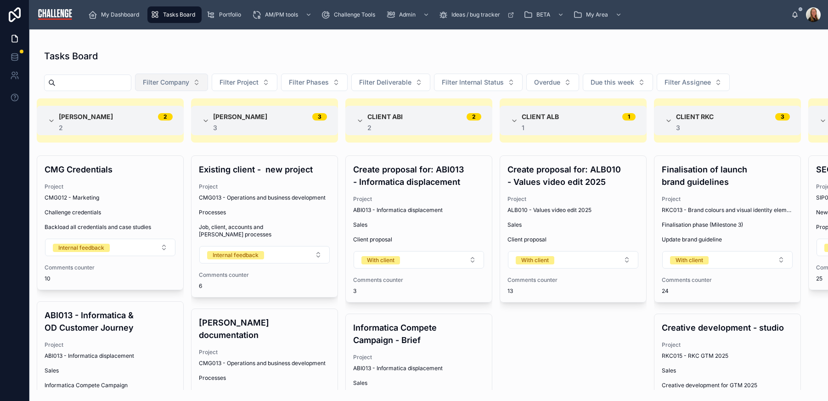
click at [208, 85] on button "Filter Company" at bounding box center [171, 82] width 73 height 17
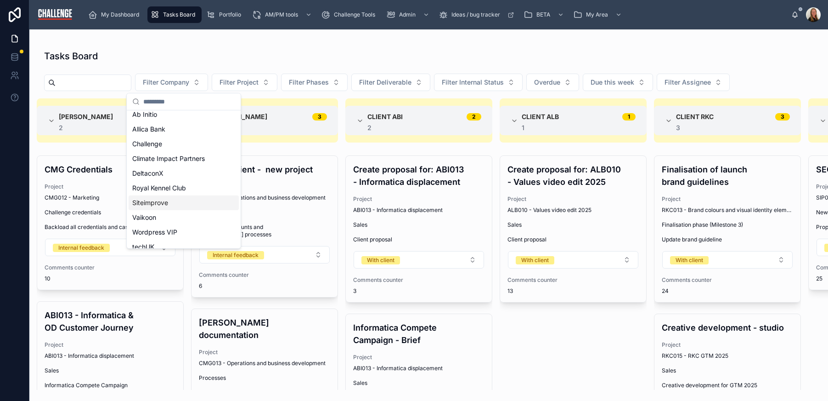
scroll to position [13, 0]
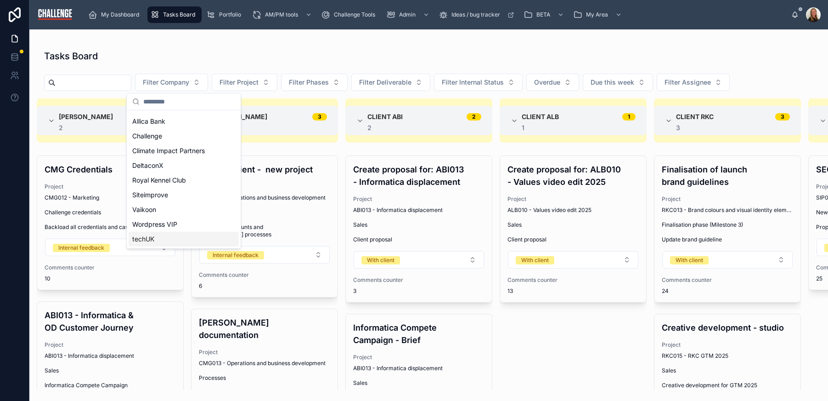
click at [184, 238] on div "techUK" at bounding box center [184, 239] width 110 height 15
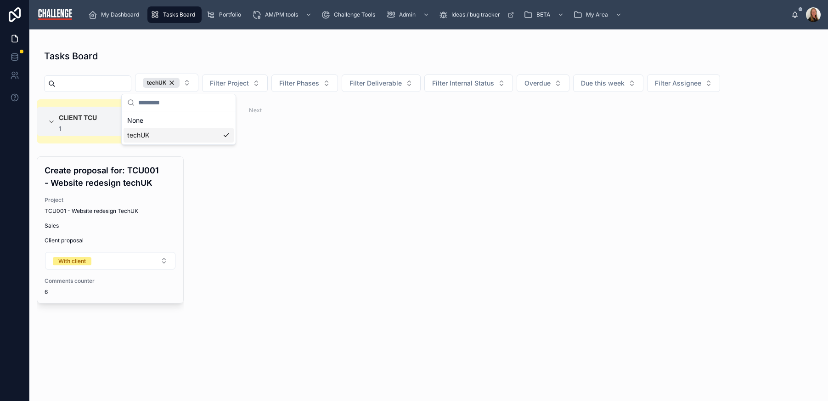
click at [559, 236] on div "Client TCU 1 1 Create proposal for: TCU001 - Website redesign techUK Project TC…" at bounding box center [428, 244] width 799 height 290
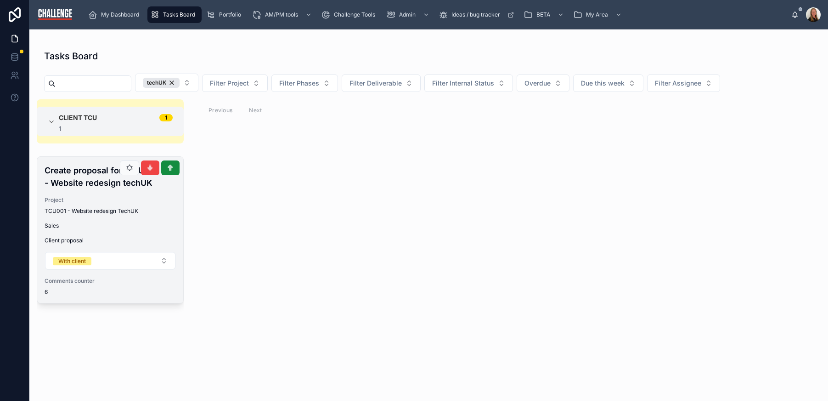
click at [100, 228] on span "Sales" at bounding box center [110, 225] width 131 height 7
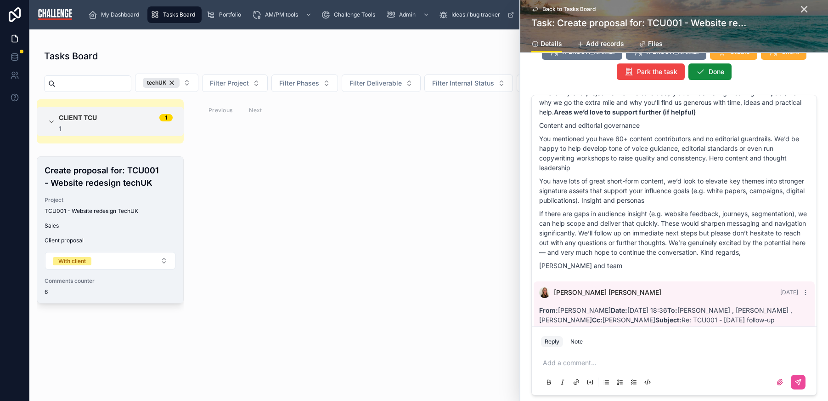
scroll to position [1077, 0]
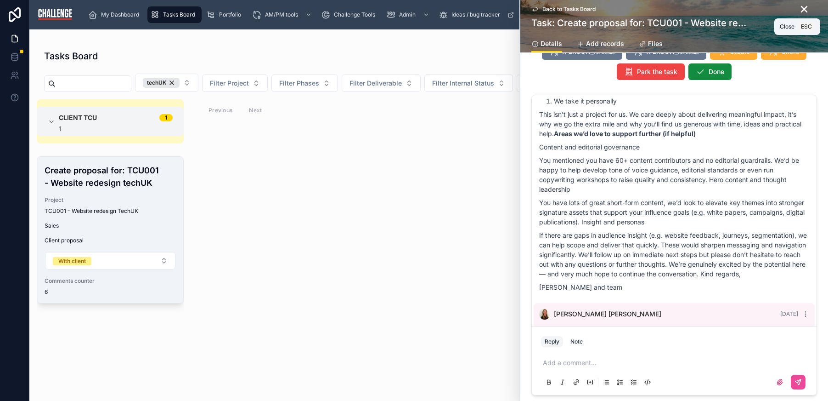
click at [803, 7] on icon at bounding box center [804, 9] width 11 height 11
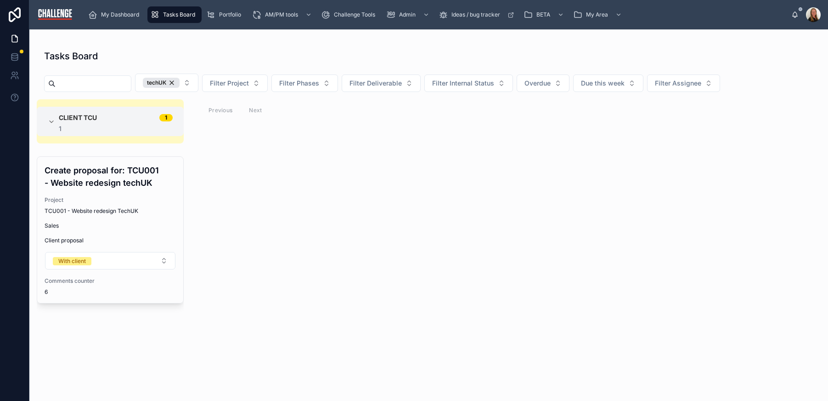
click at [475, 258] on div "Client TCU 1 1 Create proposal for: TCU001 - Website redesign techUK Project TC…" at bounding box center [428, 244] width 799 height 290
drag, startPoint x: 184, startPoint y: 79, endPoint x: 199, endPoint y: 89, distance: 18.4
click at [180, 79] on div "techUK" at bounding box center [161, 83] width 37 height 10
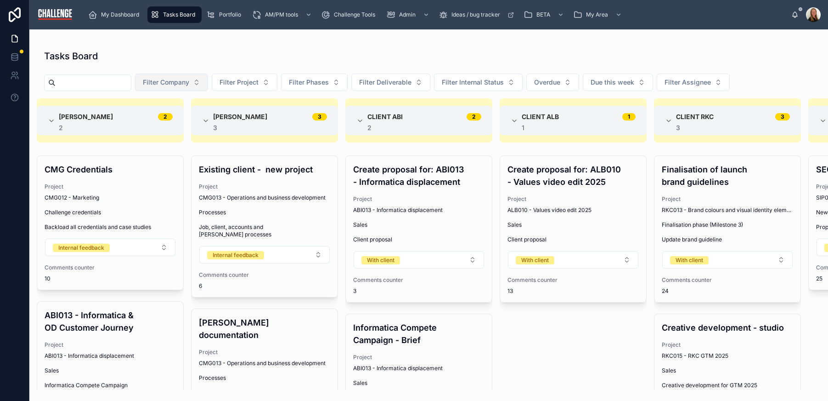
click at [208, 81] on button "Filter Company" at bounding box center [171, 82] width 73 height 17
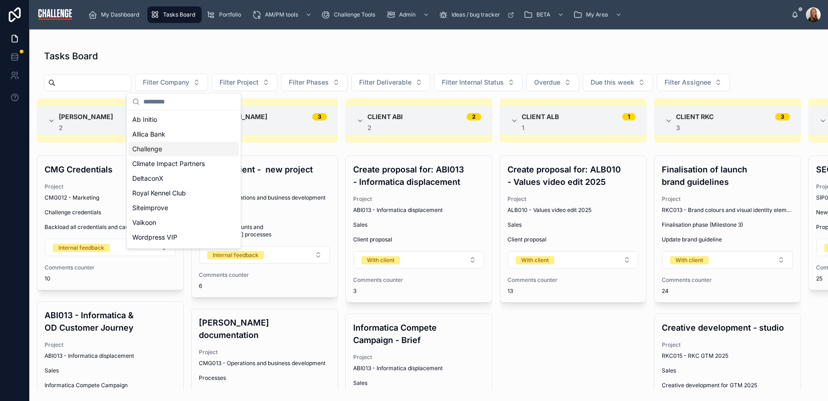
click at [176, 147] on div "Challenge" at bounding box center [184, 148] width 110 height 15
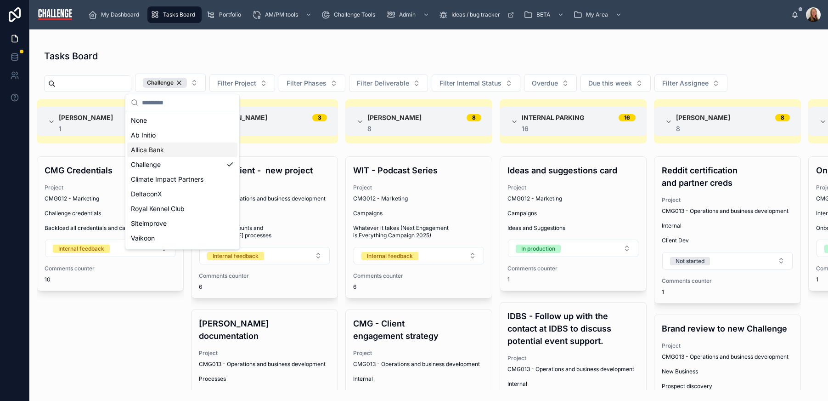
click at [491, 57] on div "Tasks Board" at bounding box center [428, 56] width 769 height 13
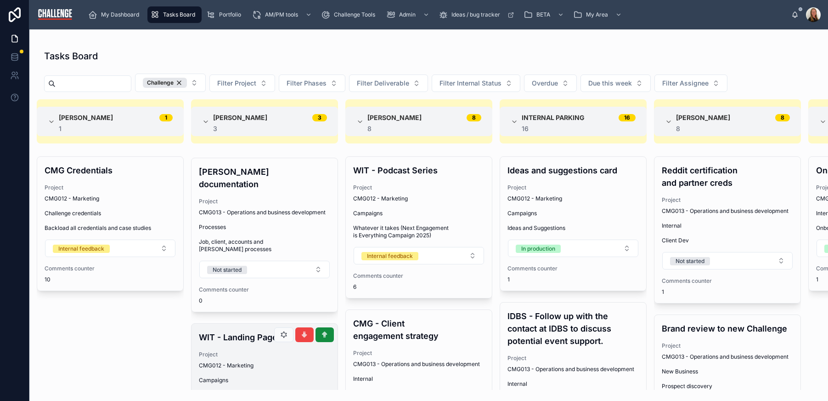
scroll to position [214, 0]
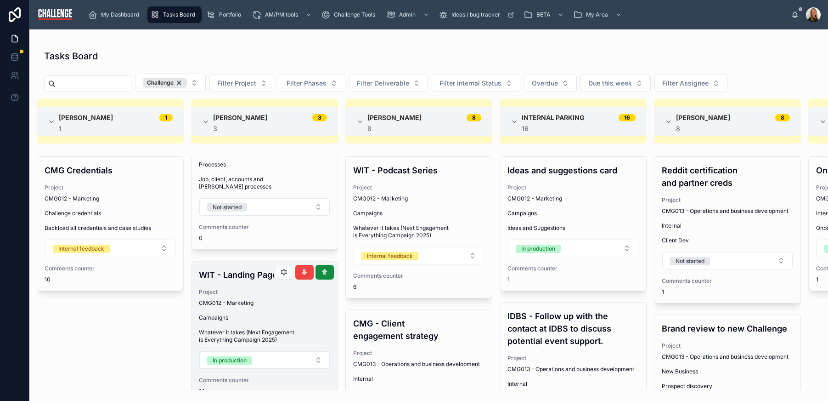
click at [273, 299] on div "CMG012 - Marketing" at bounding box center [264, 302] width 131 height 7
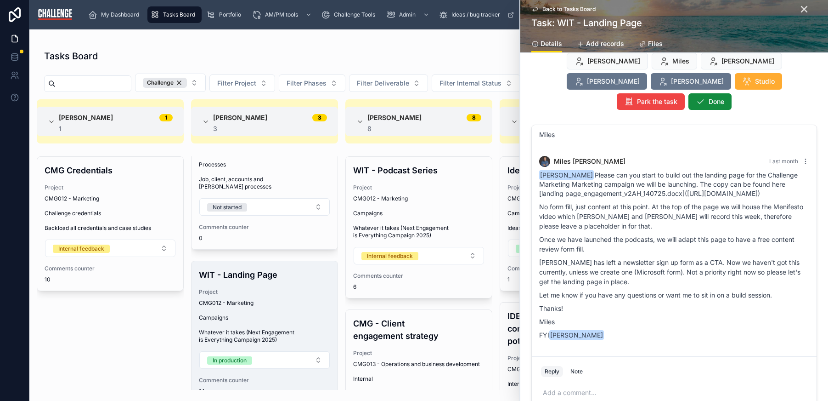
scroll to position [53, 0]
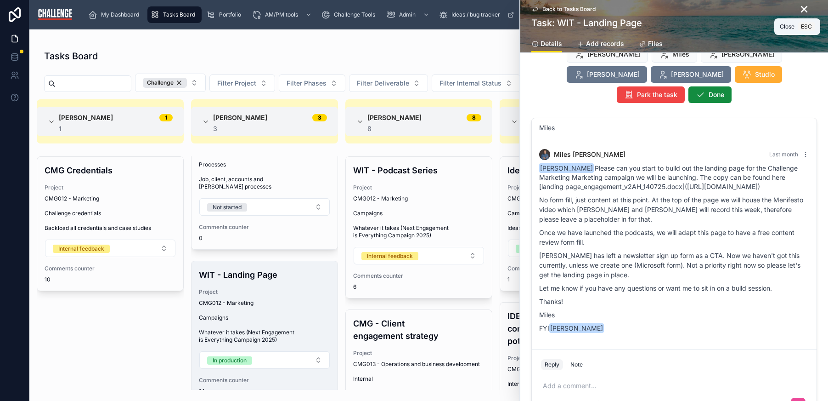
click at [799, 9] on icon at bounding box center [804, 9] width 11 height 11
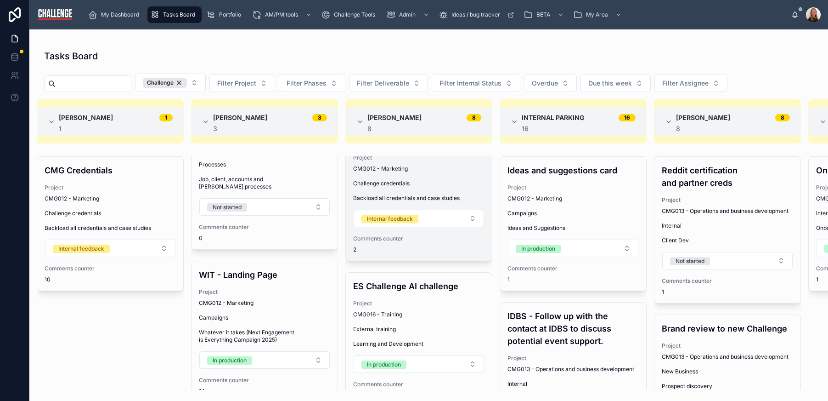
scroll to position [340, 0]
click at [413, 186] on span "Challenge credentials" at bounding box center [418, 183] width 131 height 7
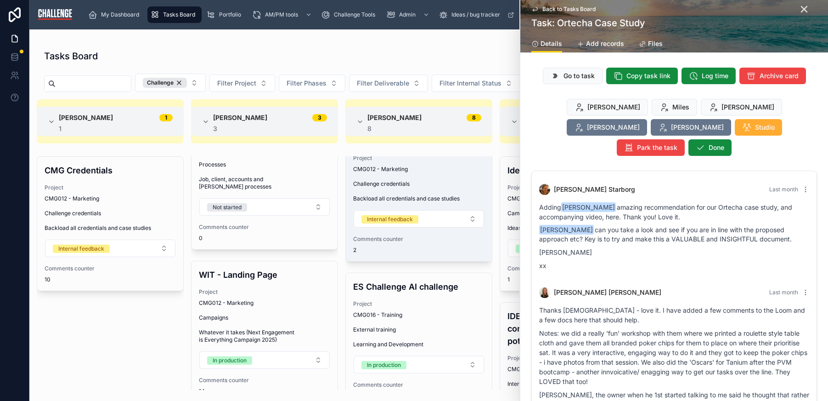
scroll to position [73, 0]
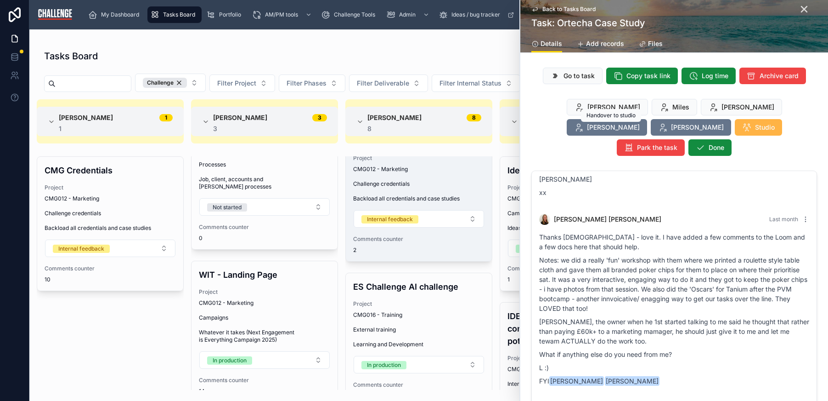
click at [755, 123] on span "Studio" at bounding box center [765, 127] width 20 height 9
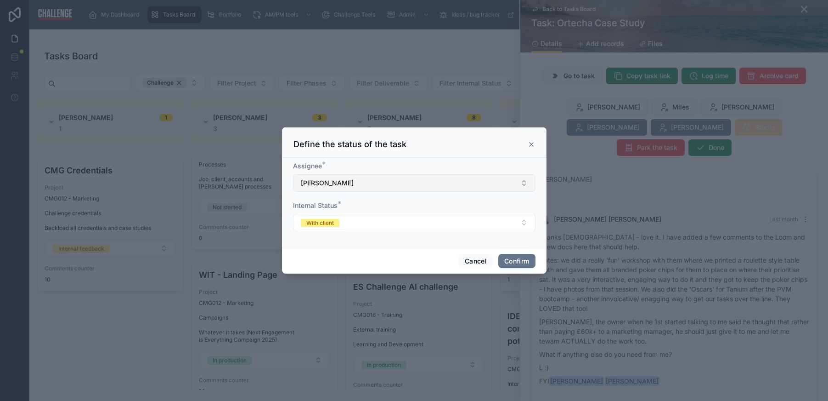
click at [412, 180] on button "[PERSON_NAME]" at bounding box center [414, 182] width 243 height 17
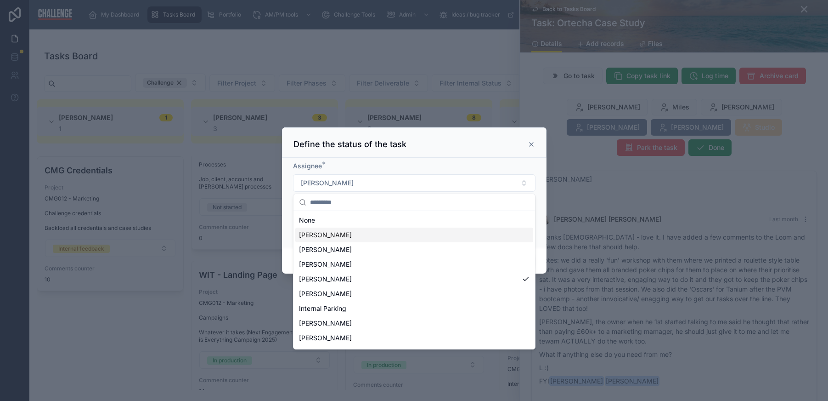
click at [357, 241] on div "[PERSON_NAME]" at bounding box center [414, 234] width 238 height 15
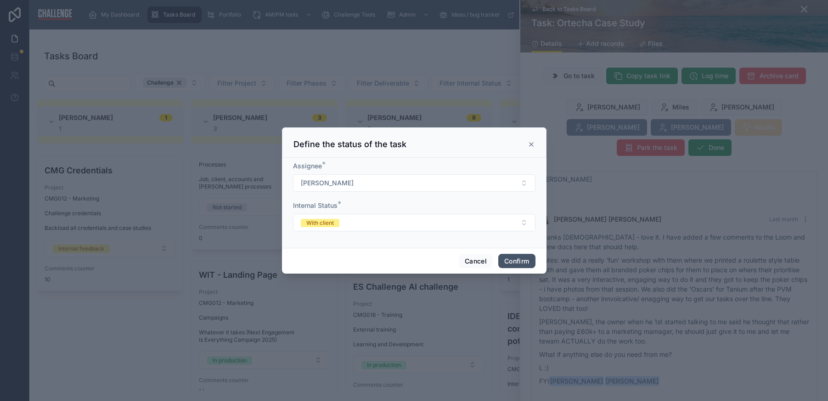
drag, startPoint x: 512, startPoint y: 262, endPoint x: 773, endPoint y: 262, distance: 260.9
click at [513, 262] on button "Confirm" at bounding box center [516, 261] width 37 height 15
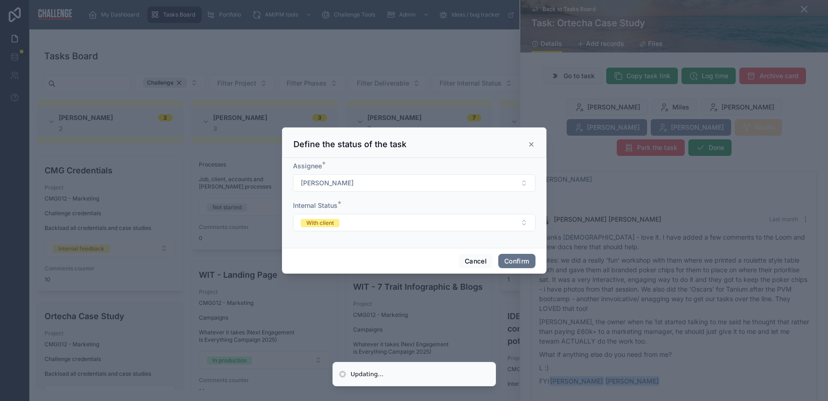
scroll to position [195, 0]
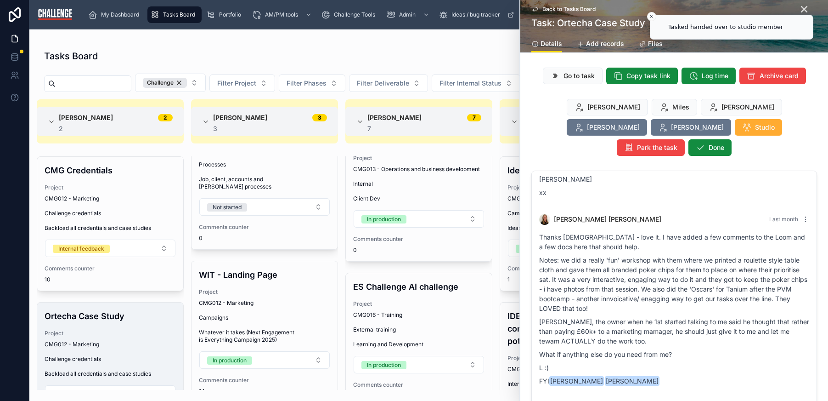
click at [533, 144] on div "Go to task Copy task link Log time Archive card [PERSON_NAME] [PERSON_NAME] [PE…" at bounding box center [674, 269] width 308 height 411
click at [797, 15] on li "Tasked handed over to studio member" at bounding box center [732, 27] width 164 height 25
click at [799, 6] on icon at bounding box center [804, 9] width 11 height 11
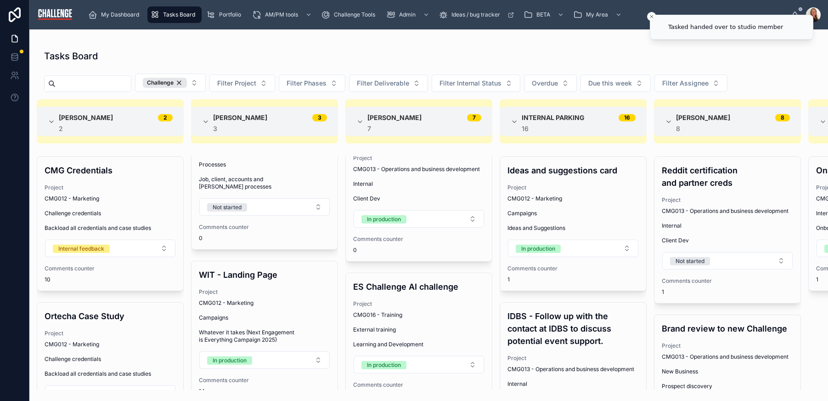
click at [377, 46] on div "Tasks Board Challenge Filter Project Filter Phases Filter Deliverable Filter In…" at bounding box center [428, 216] width 799 height 345
click at [651, 15] on li "Tasked handed over to studio member" at bounding box center [732, 27] width 164 height 25
click at [652, 16] on icon "Close toast" at bounding box center [652, 17] width 6 height 6
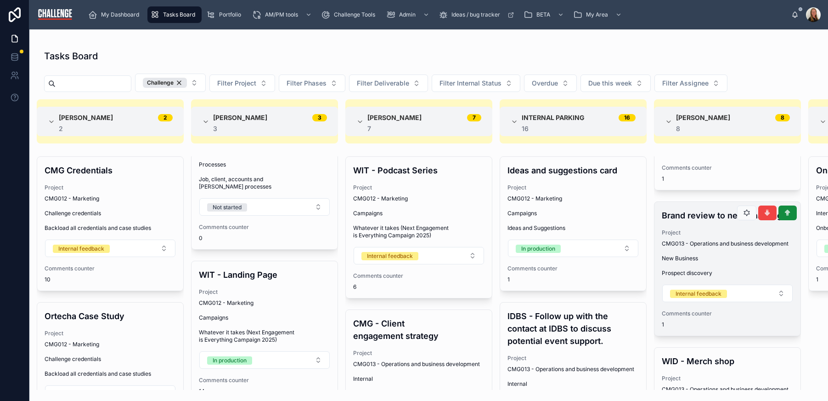
scroll to position [115, 0]
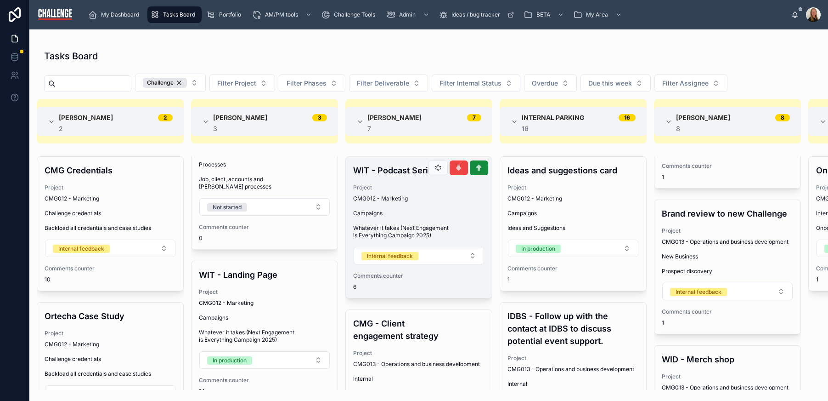
click at [405, 213] on span "Campaigns" at bounding box center [418, 212] width 131 height 7
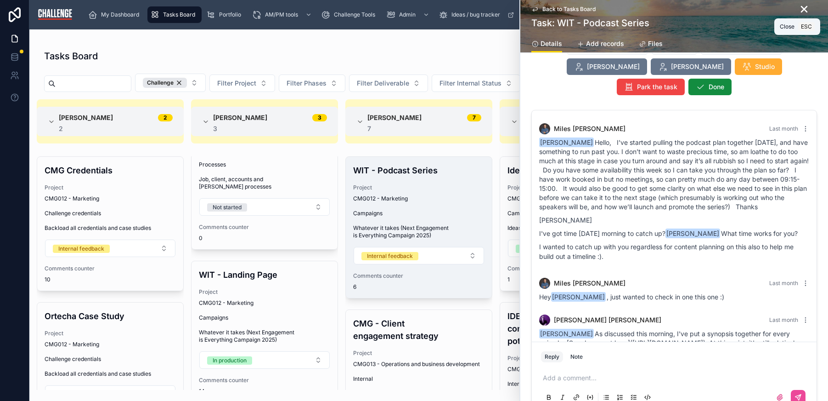
click at [799, 11] on icon at bounding box center [804, 9] width 11 height 11
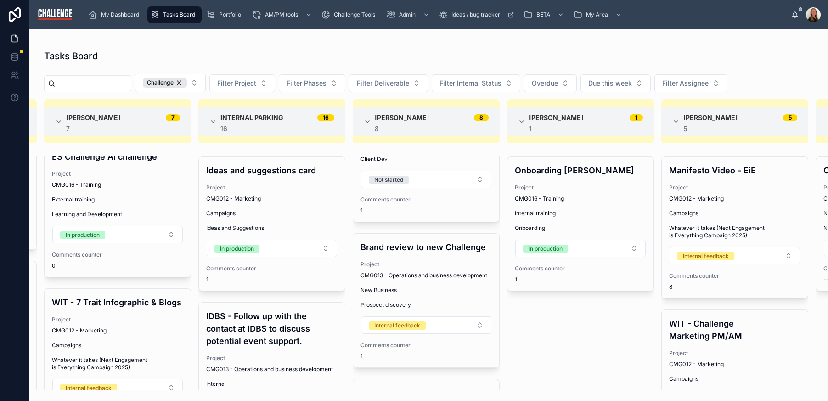
scroll to position [156, 0]
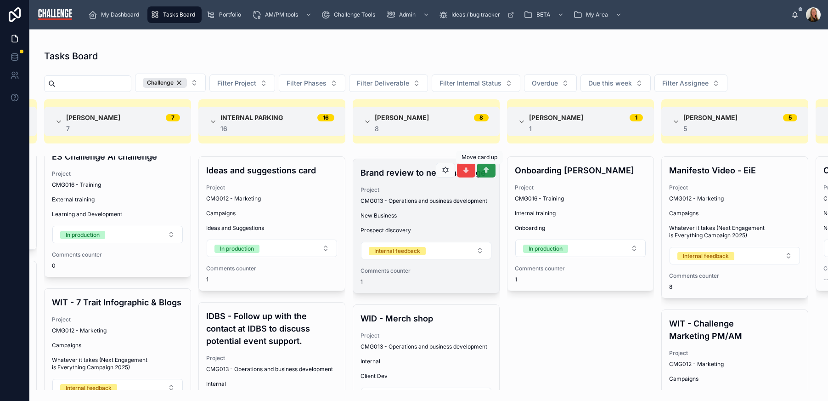
click at [483, 172] on button at bounding box center [486, 170] width 18 height 15
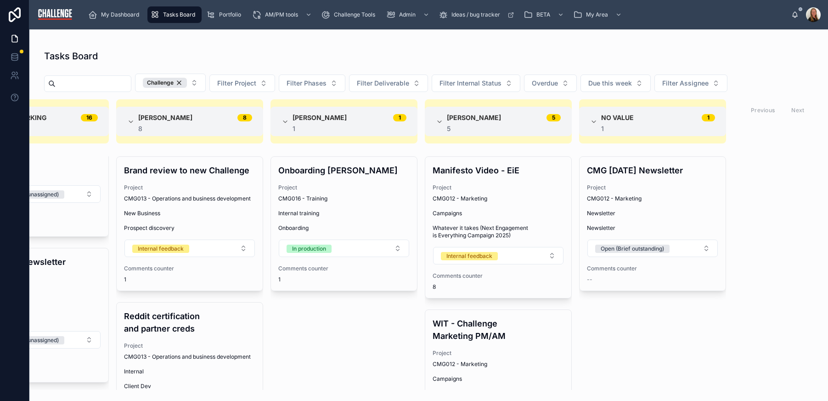
scroll to position [0, 0]
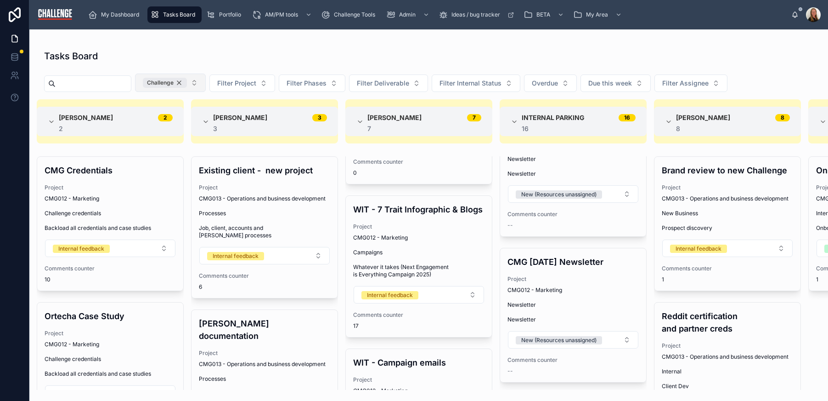
click at [187, 84] on div "Challenge" at bounding box center [165, 83] width 44 height 10
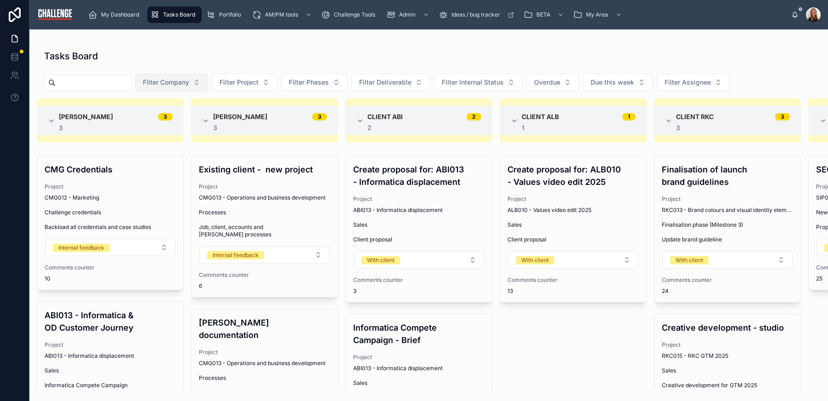
scroll to position [1632, 0]
click at [195, 57] on div "Tasks Board" at bounding box center [428, 56] width 769 height 13
click at [190, 13] on span "Tasks Board" at bounding box center [179, 14] width 32 height 7
click at [126, 13] on span "My Dashboard" at bounding box center [120, 14] width 38 height 7
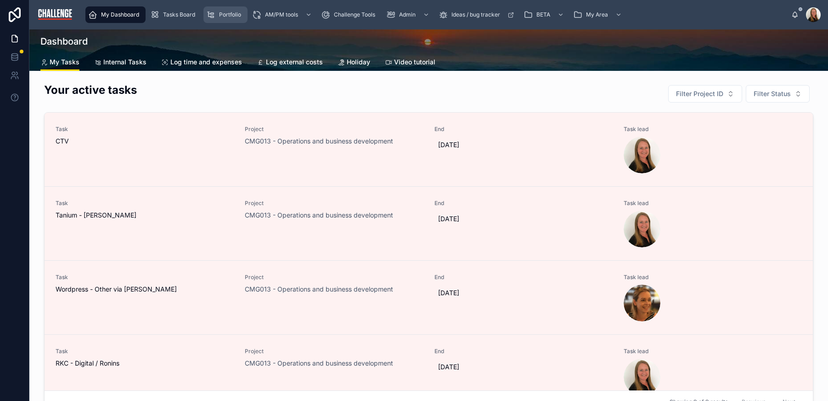
click at [231, 12] on span "Portfolio" at bounding box center [230, 14] width 22 height 7
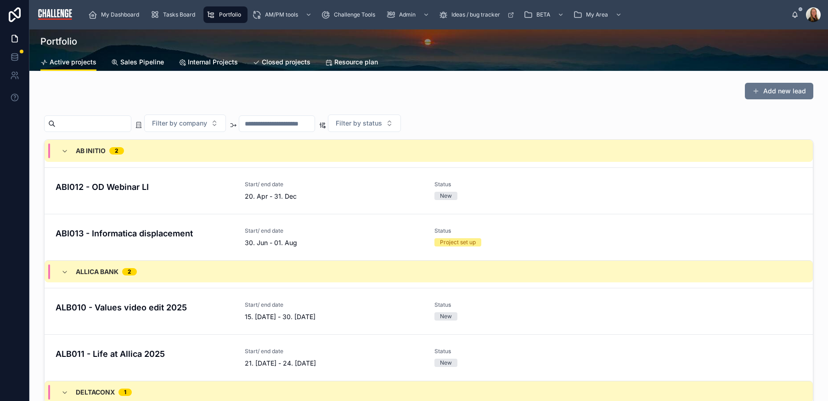
click at [145, 62] on span "Sales Pipeline" at bounding box center [142, 61] width 44 height 9
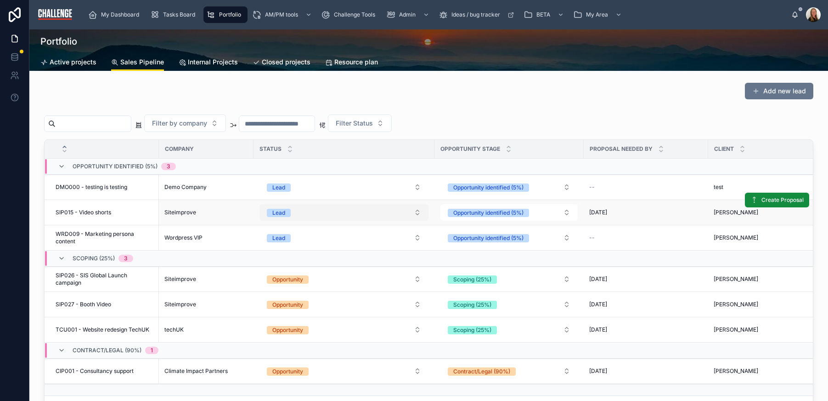
click at [416, 211] on button "Lead" at bounding box center [344, 212] width 169 height 17
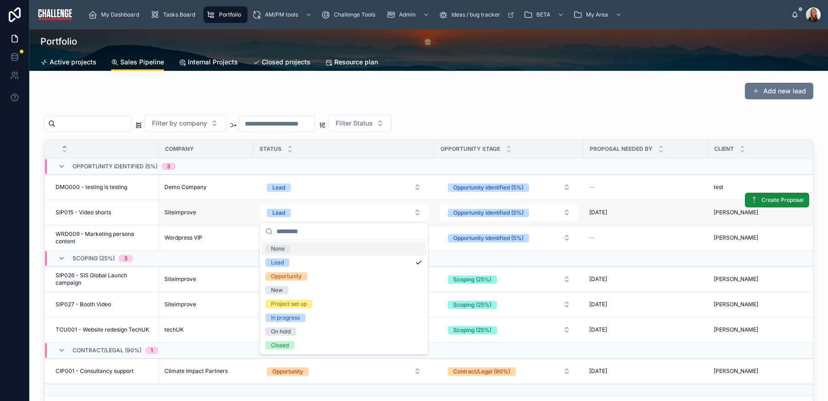
click at [210, 213] on div "Siteimprove" at bounding box center [206, 212] width 84 height 7
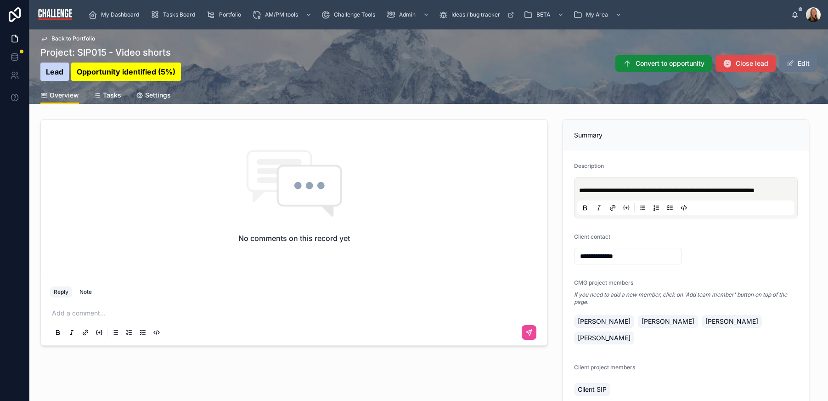
click at [747, 70] on button "Close lead" at bounding box center [746, 63] width 60 height 17
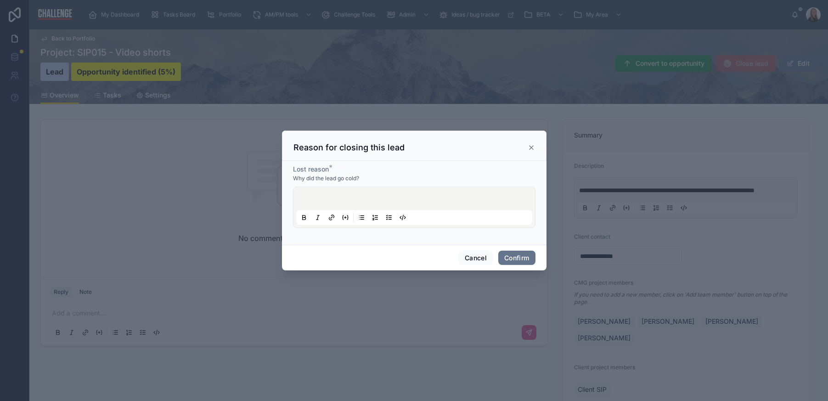
click at [378, 200] on div at bounding box center [414, 207] width 236 height 35
click at [518, 259] on button "Confirm" at bounding box center [516, 257] width 37 height 15
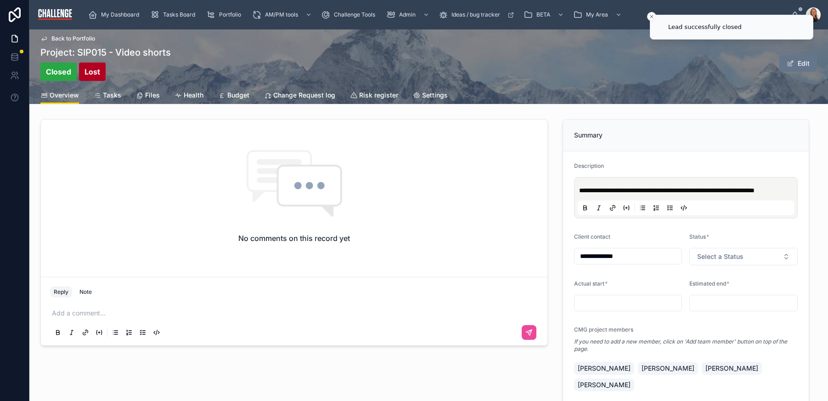
click at [74, 35] on span "Back to Portfolio" at bounding box center [73, 38] width 44 height 7
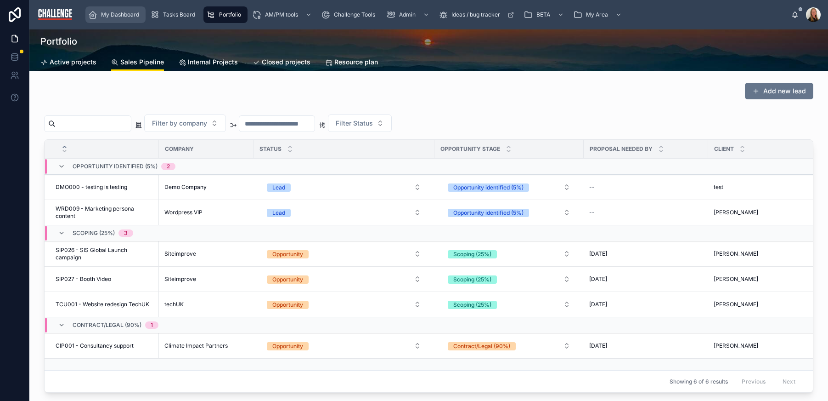
click at [127, 16] on span "My Dashboard" at bounding box center [120, 14] width 38 height 7
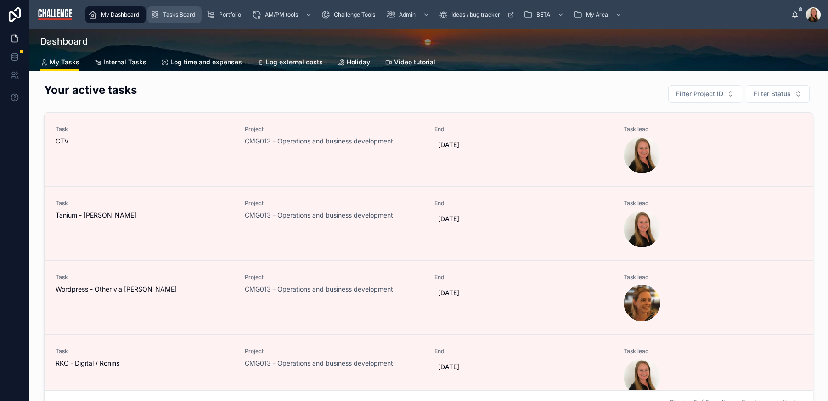
click at [175, 14] on span "Tasks Board" at bounding box center [179, 14] width 32 height 7
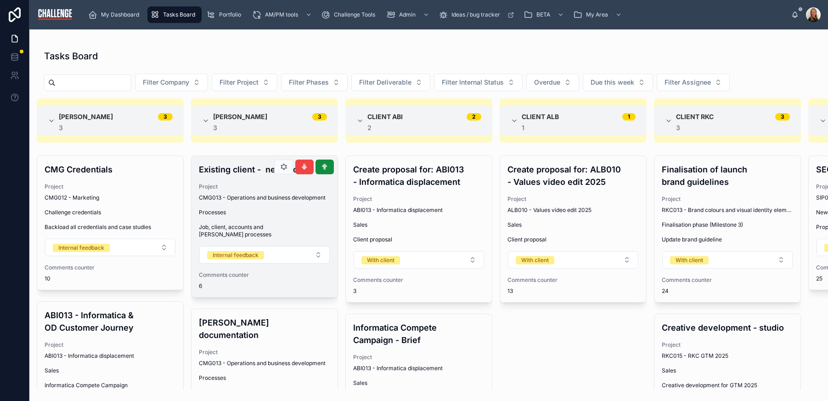
click at [246, 208] on div "Existing client - new project Project CMG013 - Operations and business developm…" at bounding box center [265, 226] width 146 height 141
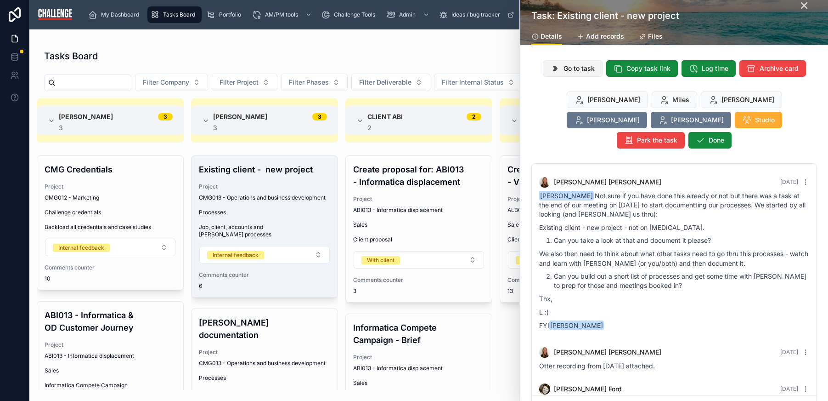
scroll to position [311, 0]
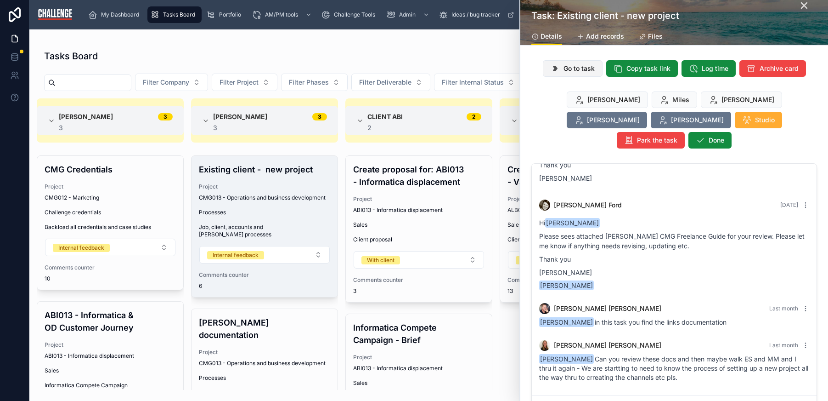
click at [579, 68] on span "Go to task" at bounding box center [579, 68] width 31 height 9
click at [277, 218] on div "Existing client - new project Project CMG013 - Operations and business developm…" at bounding box center [265, 226] width 146 height 141
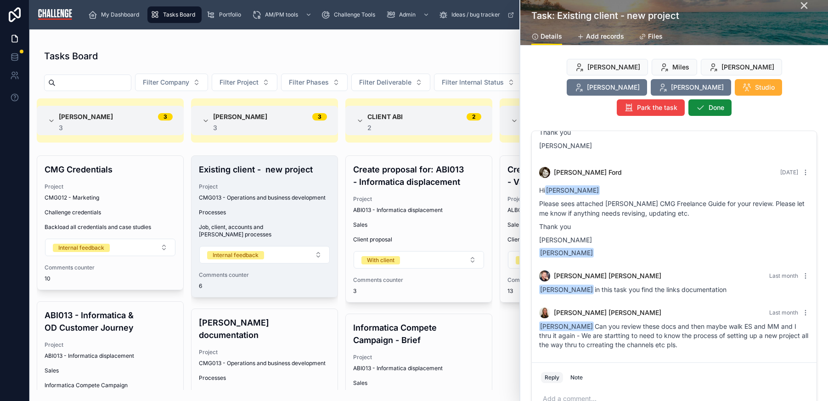
scroll to position [105, 0]
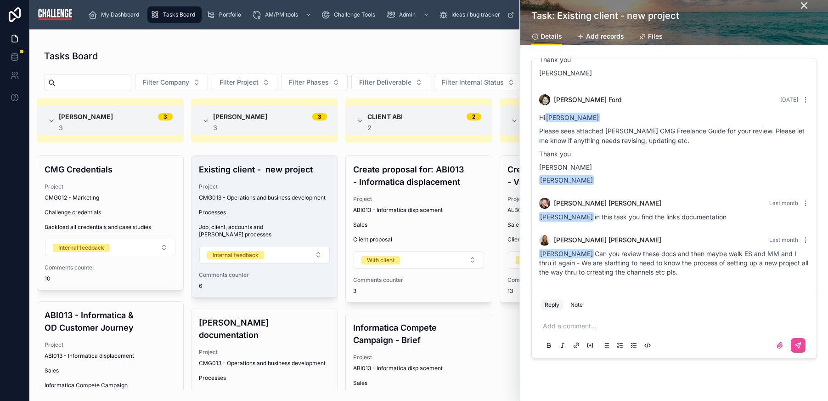
click at [611, 316] on div "Add a comment..." at bounding box center [674, 335] width 266 height 39
click at [609, 321] on p at bounding box center [676, 325] width 266 height 9
drag, startPoint x: 611, startPoint y: 314, endPoint x: 546, endPoint y: 302, distance: 66.7
click at [546, 321] on p "**********" at bounding box center [676, 325] width 266 height 9
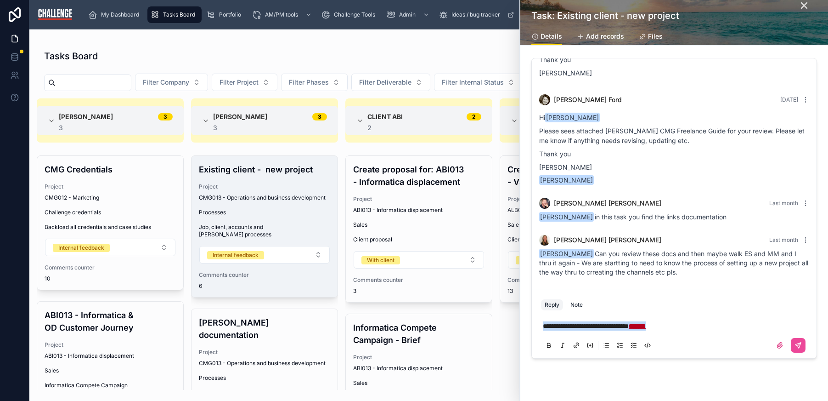
drag, startPoint x: 543, startPoint y: 307, endPoint x: 794, endPoint y: 305, distance: 251.3
click at [808, 310] on div "**********" at bounding box center [674, 323] width 285 height 68
copy p "**********"
click at [795, 341] on icon at bounding box center [798, 344] width 7 height 7
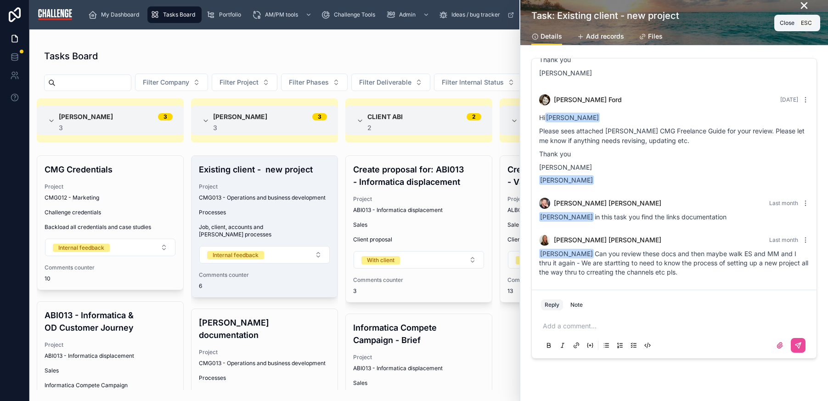
click at [802, 4] on icon at bounding box center [805, 6] width 6 height 6
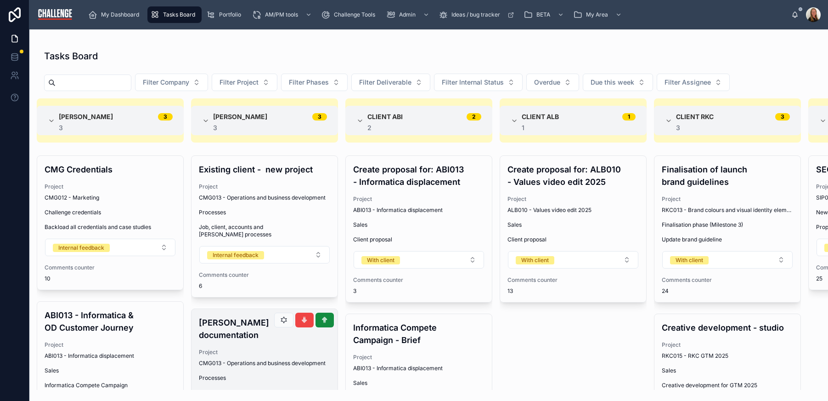
click at [256, 374] on span "Processes" at bounding box center [264, 377] width 131 height 7
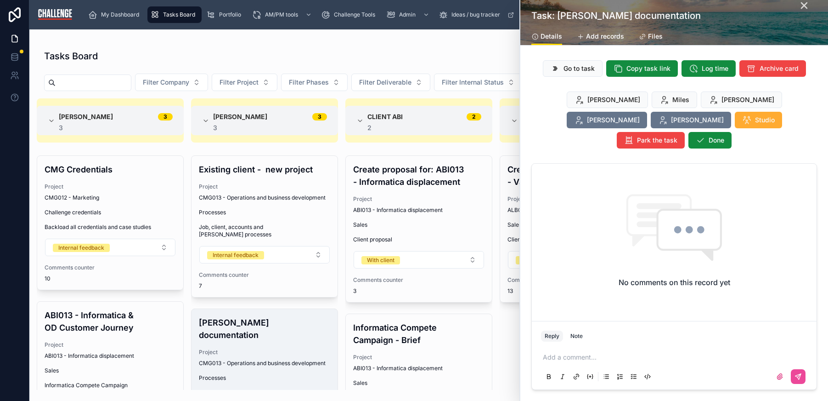
click at [571, 352] on p at bounding box center [676, 356] width 266 height 9
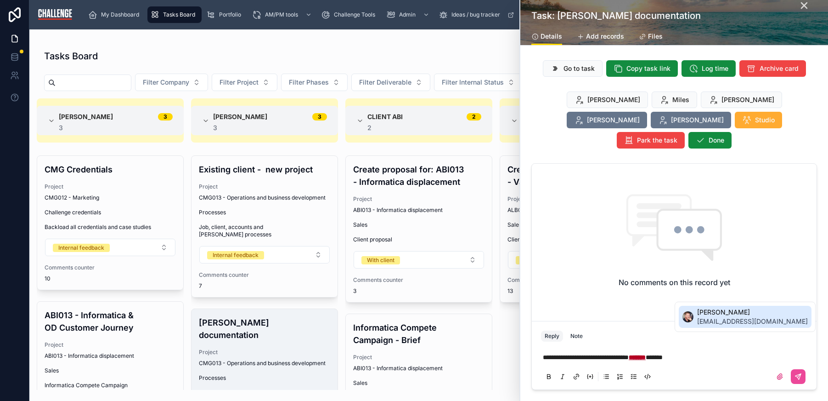
drag, startPoint x: 695, startPoint y: 321, endPoint x: 692, endPoint y: 328, distance: 8.0
click at [695, 321] on li "[PERSON_NAME] [EMAIL_ADDRESS][DOMAIN_NAME]" at bounding box center [745, 316] width 133 height 22
click at [798, 373] on icon at bounding box center [799, 374] width 3 height 3
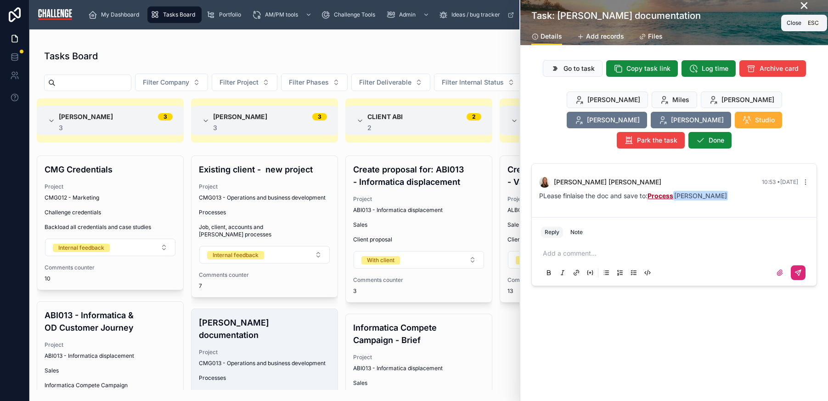
click at [806, 6] on icon at bounding box center [805, 6] width 6 height 6
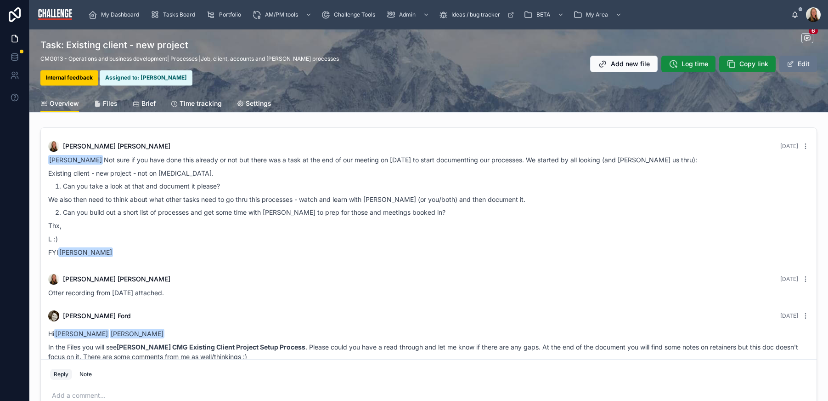
scroll to position [226, 0]
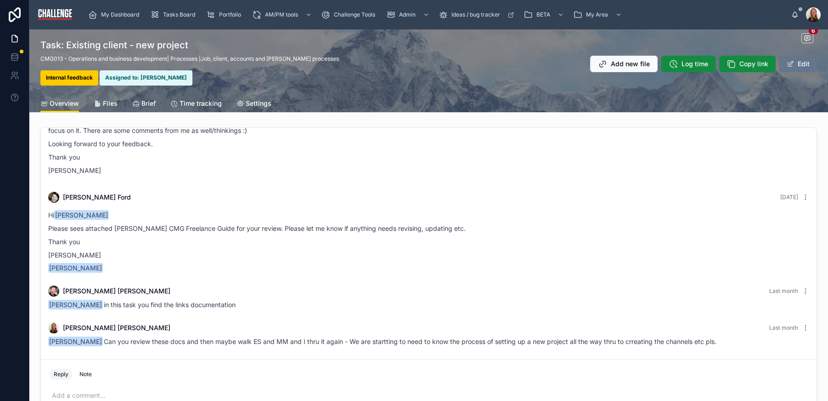
click at [113, 102] on span "Files" at bounding box center [110, 103] width 15 height 9
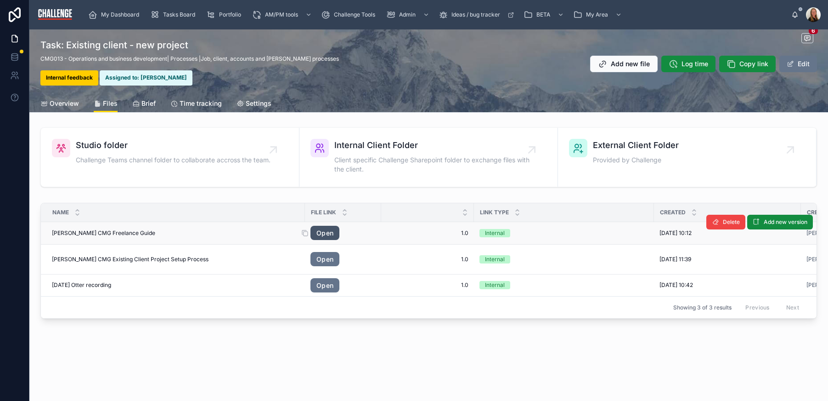
click at [327, 235] on link "Open" at bounding box center [325, 233] width 29 height 15
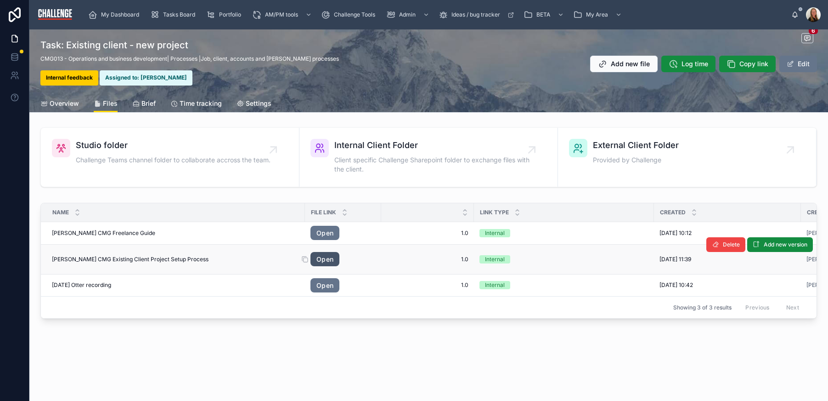
click at [326, 254] on link "Open" at bounding box center [325, 259] width 29 height 15
